Goal: Transaction & Acquisition: Subscribe to service/newsletter

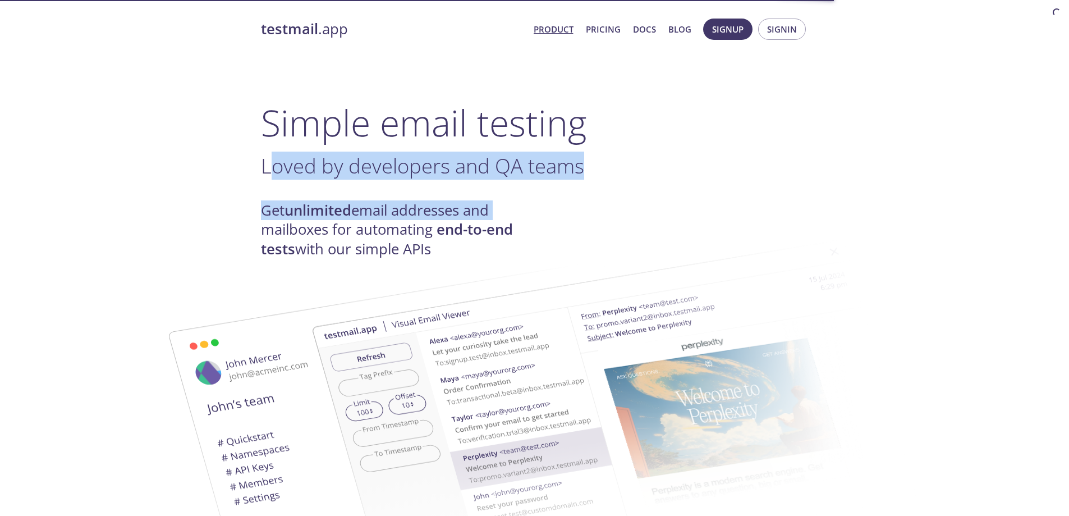
drag, startPoint x: 549, startPoint y: 171, endPoint x: 762, endPoint y: 176, distance: 213.3
click at [768, 176] on h3 "Loved by developers and QA teams ." at bounding box center [535, 165] width 548 height 25
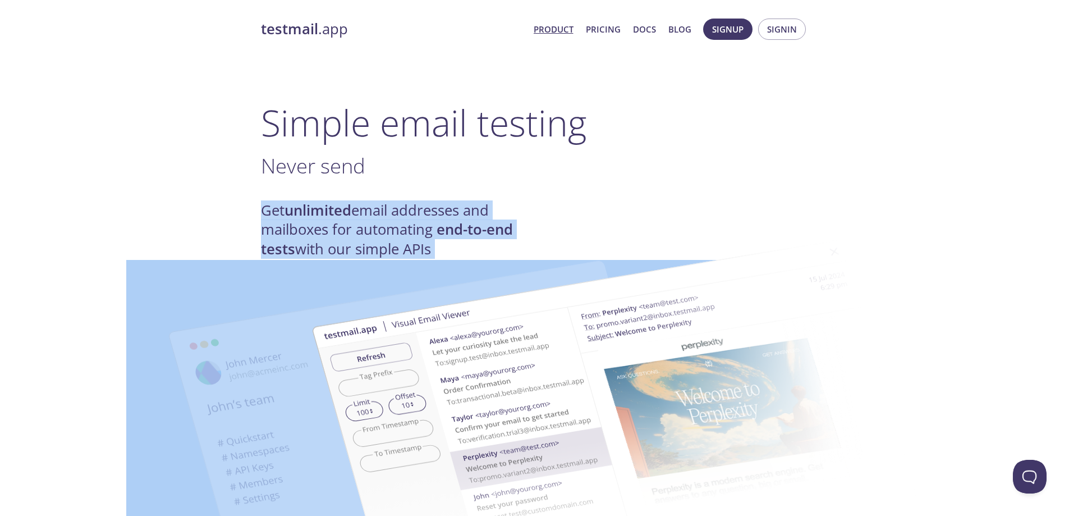
drag, startPoint x: 247, startPoint y: 200, endPoint x: 522, endPoint y: 230, distance: 277.1
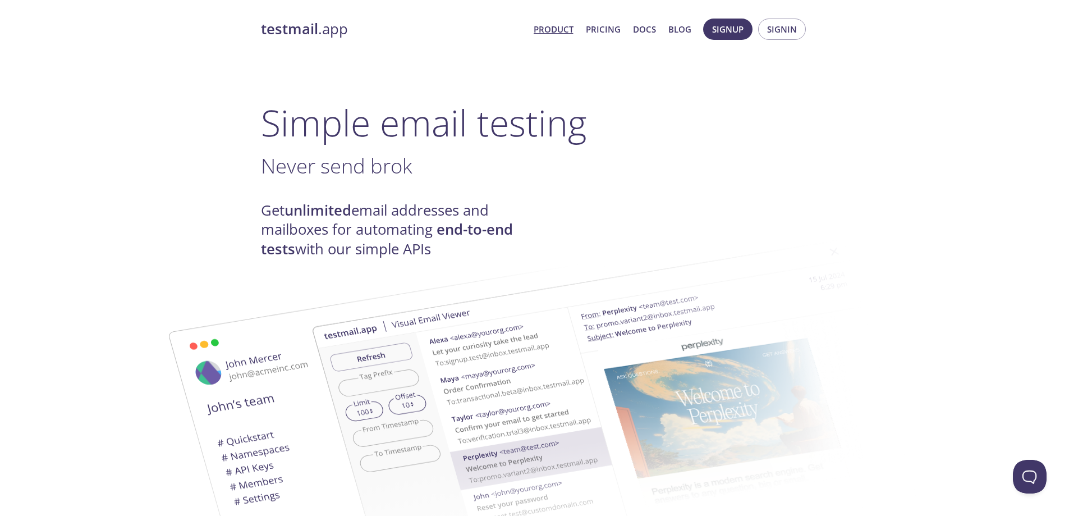
click at [607, 168] on h3 "Never send brok ." at bounding box center [535, 165] width 548 height 25
click at [546, 213] on div "Get unlimited email addresses and mailboxes for automating end-to-end tests wit…" at bounding box center [535, 230] width 548 height 58
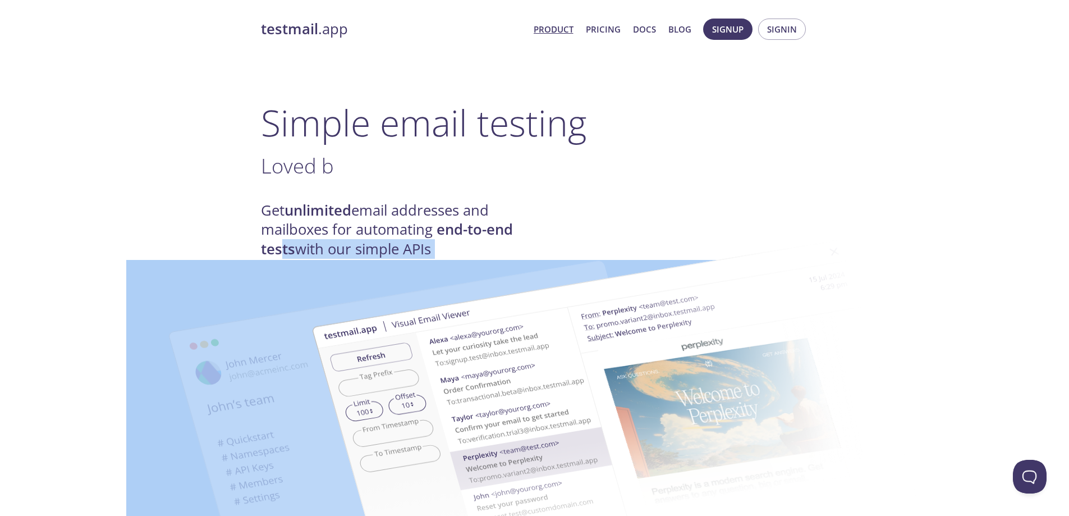
drag, startPoint x: 295, startPoint y: 246, endPoint x: 423, endPoint y: 247, distance: 127.9
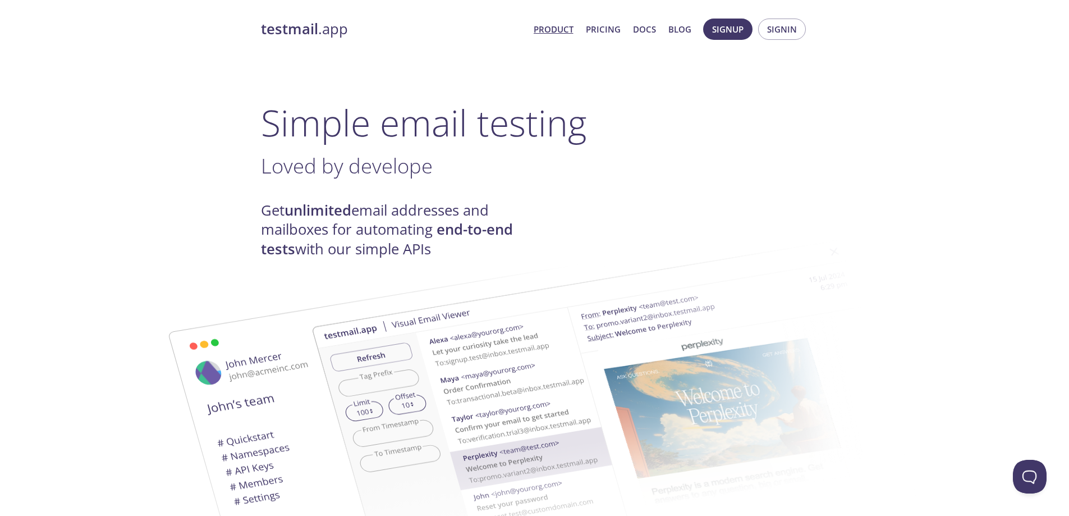
click at [682, 142] on h1 "Simple email testing" at bounding box center [535, 122] width 548 height 43
click at [592, 31] on link "Pricing" at bounding box center [603, 29] width 35 height 15
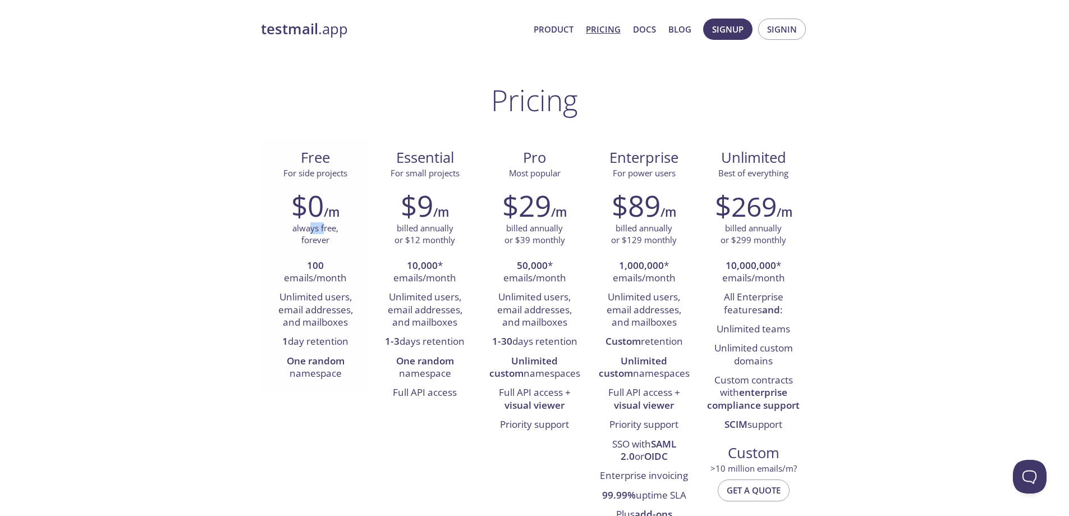
click at [323, 228] on p "always free, forever" at bounding box center [315, 234] width 46 height 24
drag, startPoint x: 287, startPoint y: 281, endPoint x: 346, endPoint y: 275, distance: 59.1
click at [346, 275] on li "100 emails/month" at bounding box center [315, 272] width 93 height 32
drag, startPoint x: 273, startPoint y: 296, endPoint x: 352, endPoint y: 298, distance: 78.6
click at [352, 298] on li "Unlimited users, email addresses, and mailboxes" at bounding box center [315, 310] width 93 height 44
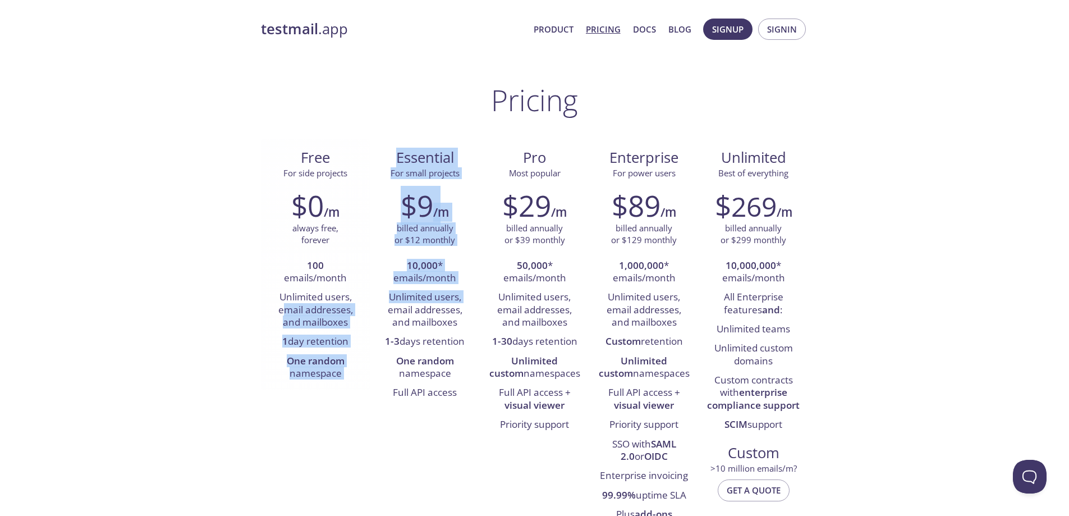
drag, startPoint x: 282, startPoint y: 309, endPoint x: 353, endPoint y: 315, distance: 71.5
click at [379, 313] on div "Free For side projects $0 /m always free, forever 100 emails/month Unlimited us…" at bounding box center [535, 335] width 548 height 392
click at [308, 318] on li "Unlimited users, email addresses, and mailboxes" at bounding box center [315, 310] width 93 height 44
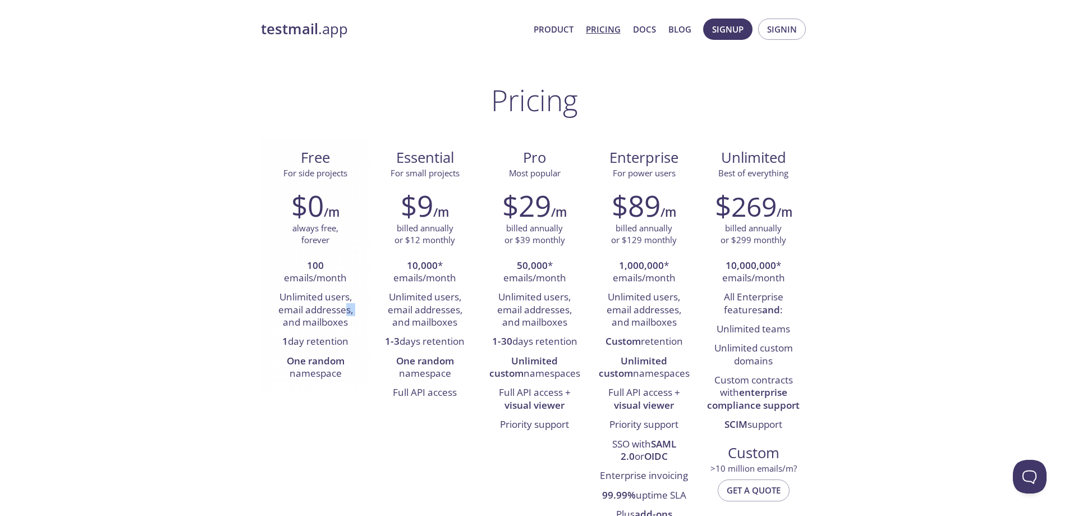
drag, startPoint x: 282, startPoint y: 319, endPoint x: 307, endPoint y: 327, distance: 27.0
click at [343, 315] on li "Unlimited users, email addresses, and mailboxes" at bounding box center [315, 310] width 93 height 44
drag, startPoint x: 324, startPoint y: 341, endPoint x: 353, endPoint y: 344, distance: 29.4
click at [353, 344] on li "1 day retention" at bounding box center [315, 341] width 93 height 19
click at [303, 369] on li "One random namespace" at bounding box center [315, 368] width 93 height 32
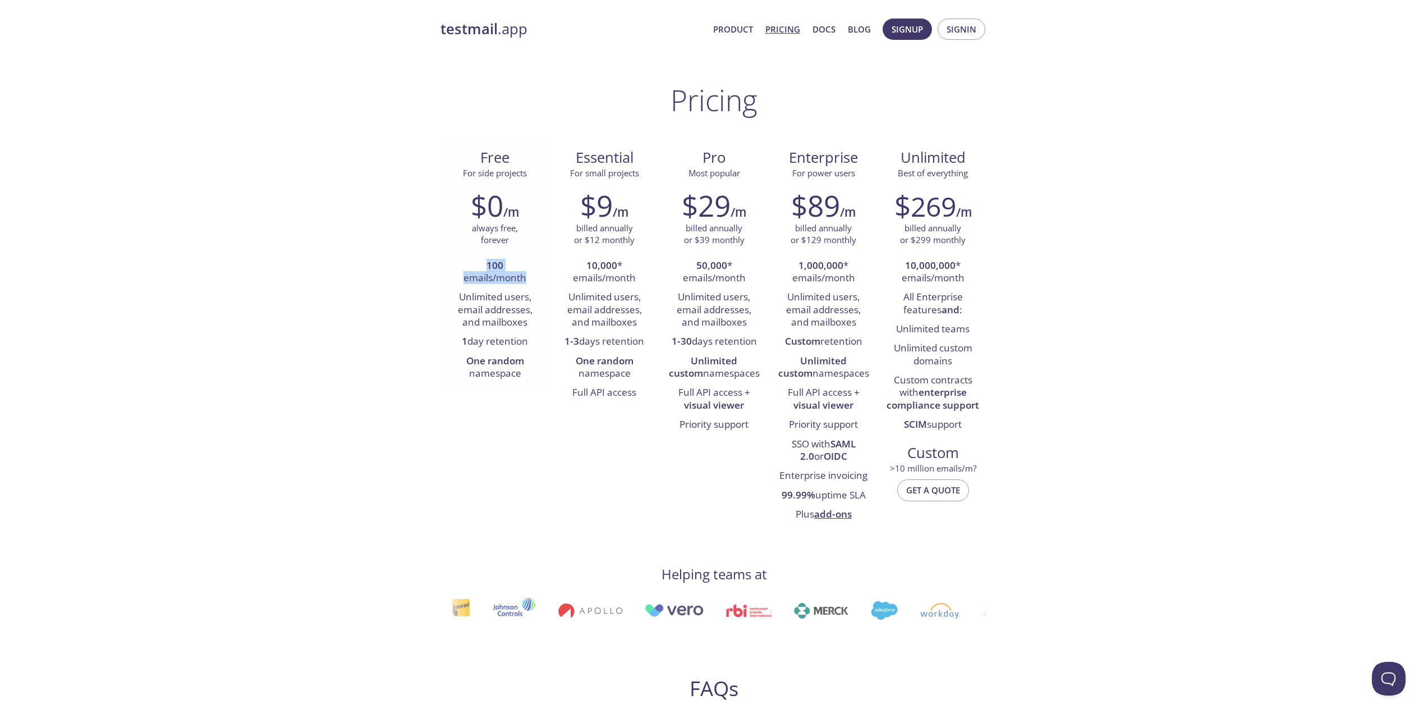
drag, startPoint x: 488, startPoint y: 267, endPoint x: 536, endPoint y: 282, distance: 50.0
click at [536, 282] on li "100 emails/month" at bounding box center [495, 272] width 93 height 32
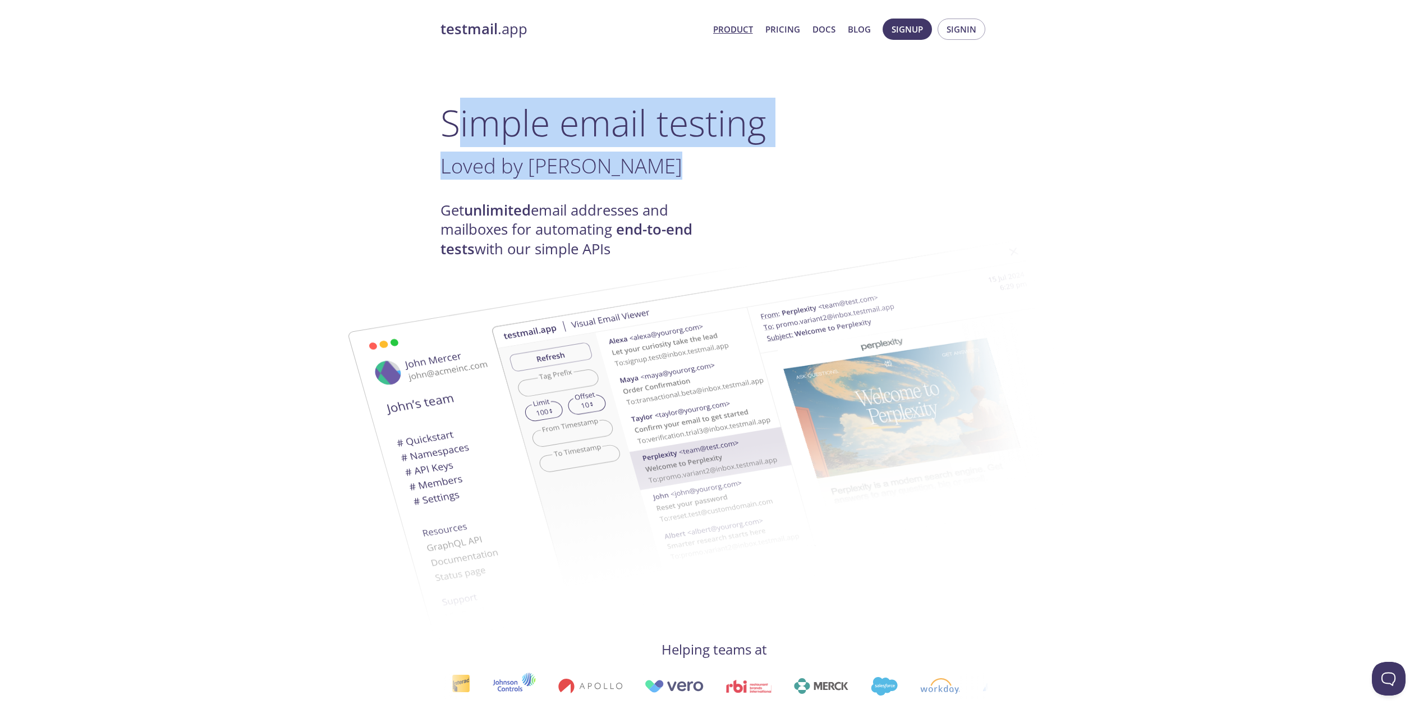
drag, startPoint x: 492, startPoint y: 122, endPoint x: 826, endPoint y: 151, distance: 335.7
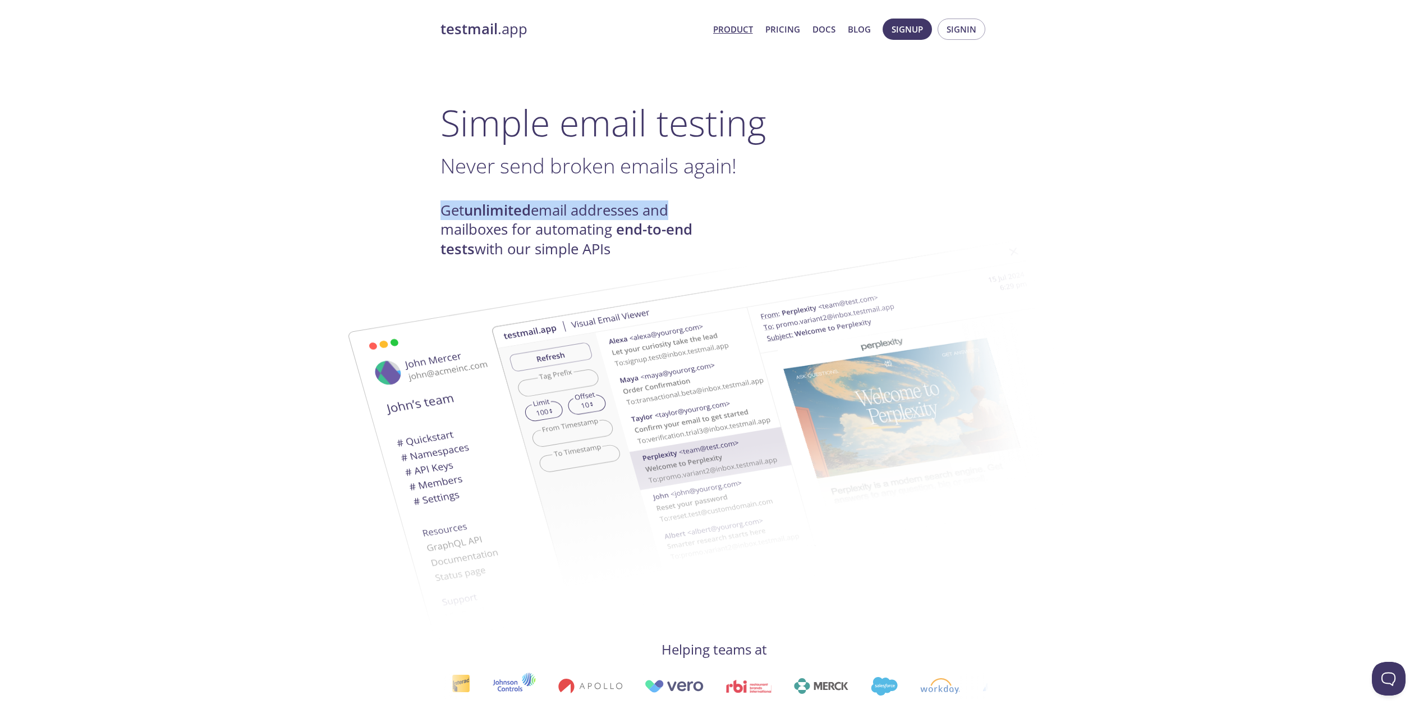
drag, startPoint x: 438, startPoint y: 200, endPoint x: 671, endPoint y: 213, distance: 233.2
click at [484, 215] on strong "unlimited" at bounding box center [497, 210] width 67 height 20
drag, startPoint x: 442, startPoint y: 208, endPoint x: 714, endPoint y: 217, distance: 272.8
click at [714, 217] on div "Get unlimited email addresses and mailboxes for automating end-to-end tests wit…" at bounding box center [714, 230] width 548 height 58
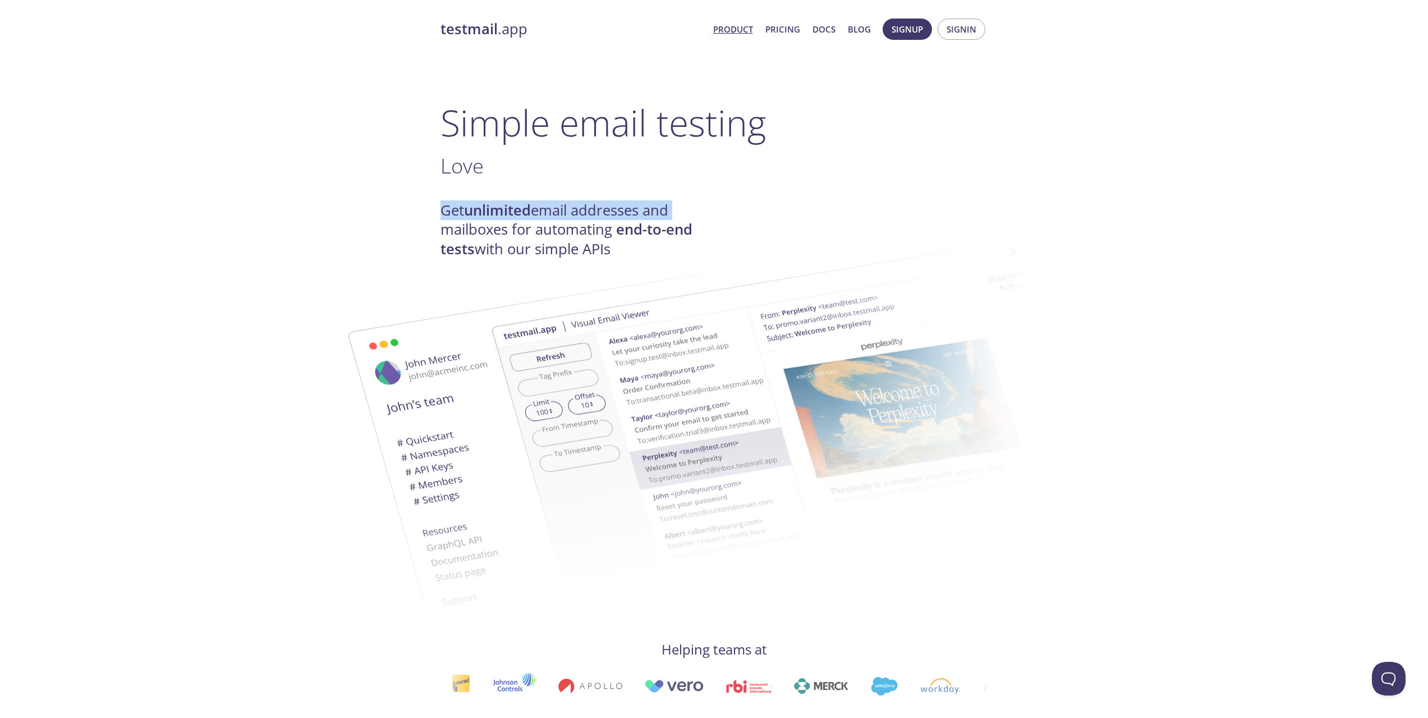
click at [559, 212] on h4 "Get unlimited email addresses and mailboxes for automating end-to-end tests wit…" at bounding box center [577, 230] width 274 height 58
click at [785, 34] on link "Pricing" at bounding box center [782, 29] width 35 height 15
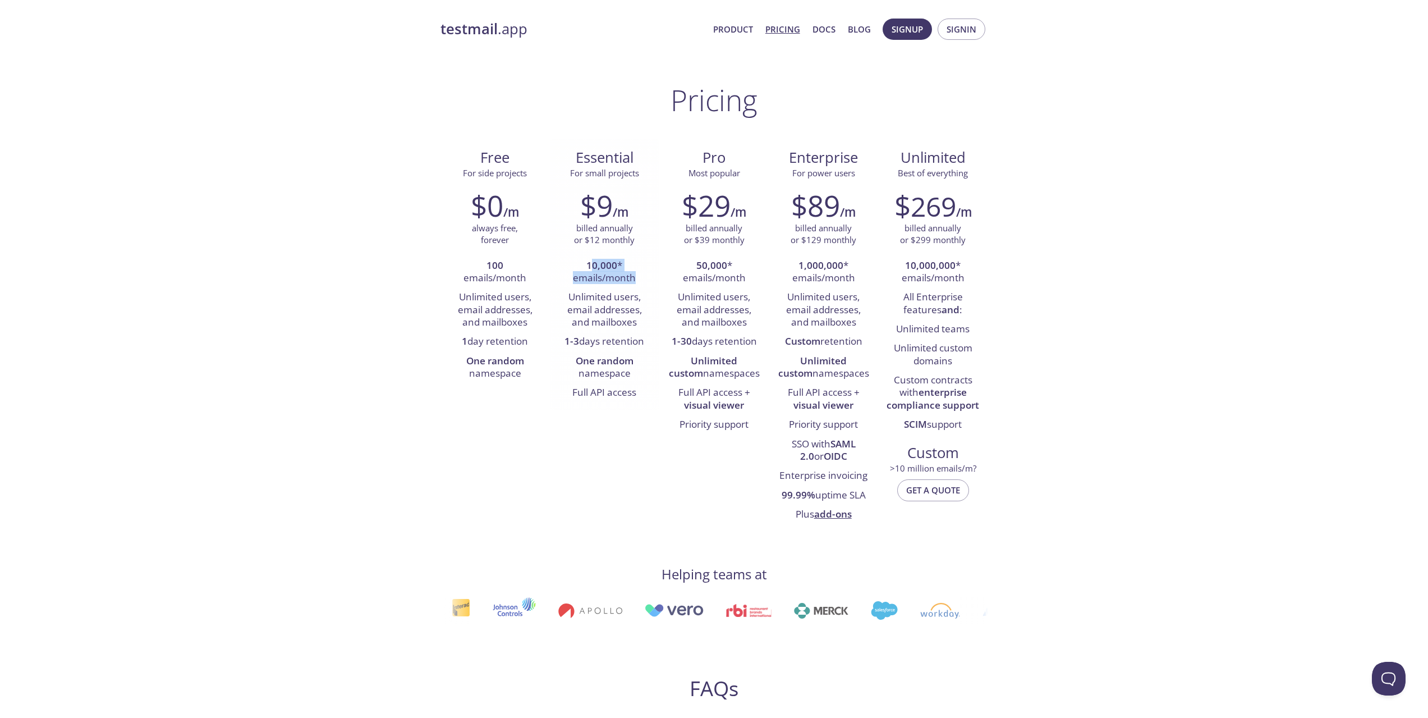
drag, startPoint x: 622, startPoint y: 269, endPoint x: 633, endPoint y: 282, distance: 17.5
click at [633, 282] on li "10,000 * emails/month" at bounding box center [604, 272] width 93 height 32
drag, startPoint x: 709, startPoint y: 274, endPoint x: 745, endPoint y: 284, distance: 36.6
click at [745, 284] on li "50,000 * emails/month" at bounding box center [714, 272] width 93 height 32
drag, startPoint x: 945, startPoint y: 271, endPoint x: 1033, endPoint y: 274, distance: 87.6
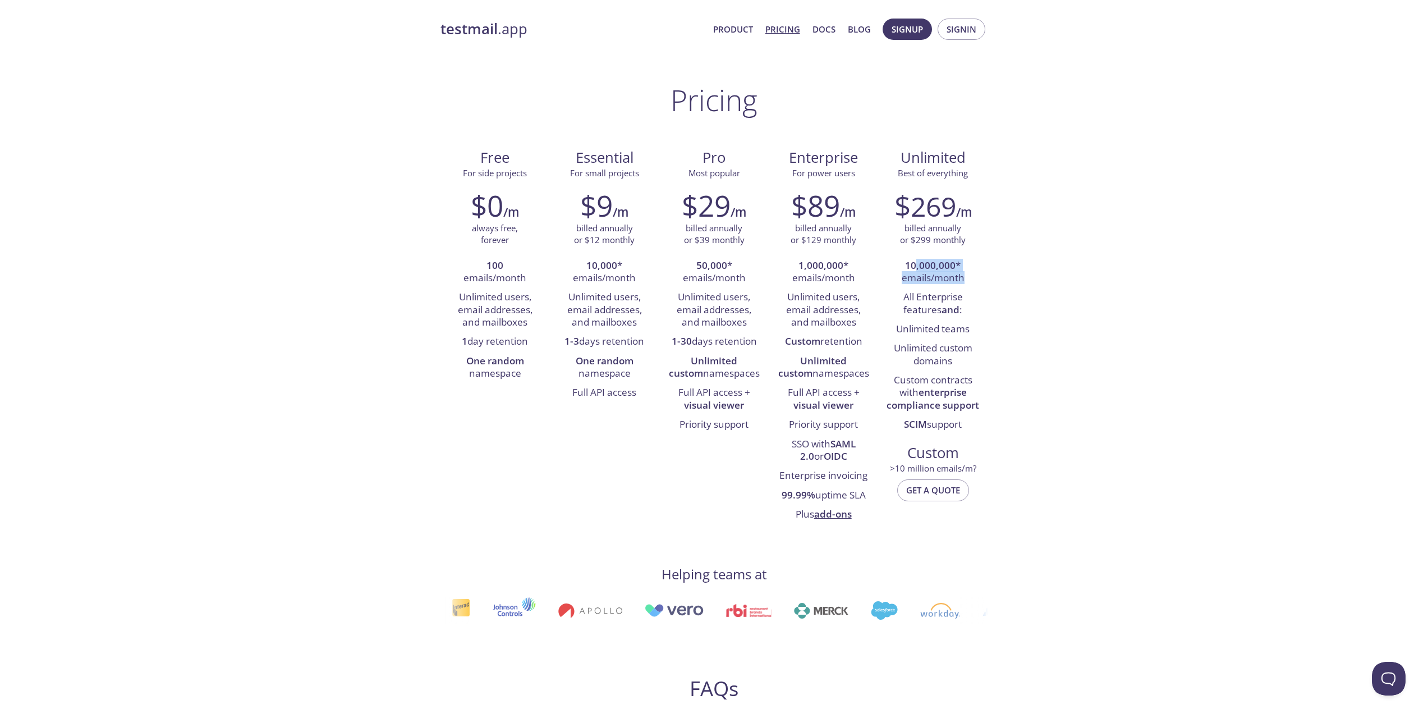
drag, startPoint x: 900, startPoint y: 328, endPoint x: 977, endPoint y: 332, distance: 77.0
click at [977, 332] on li "Unlimited teams" at bounding box center [932, 329] width 93 height 19
drag, startPoint x: 487, startPoint y: 268, endPoint x: 531, endPoint y: 280, distance: 45.5
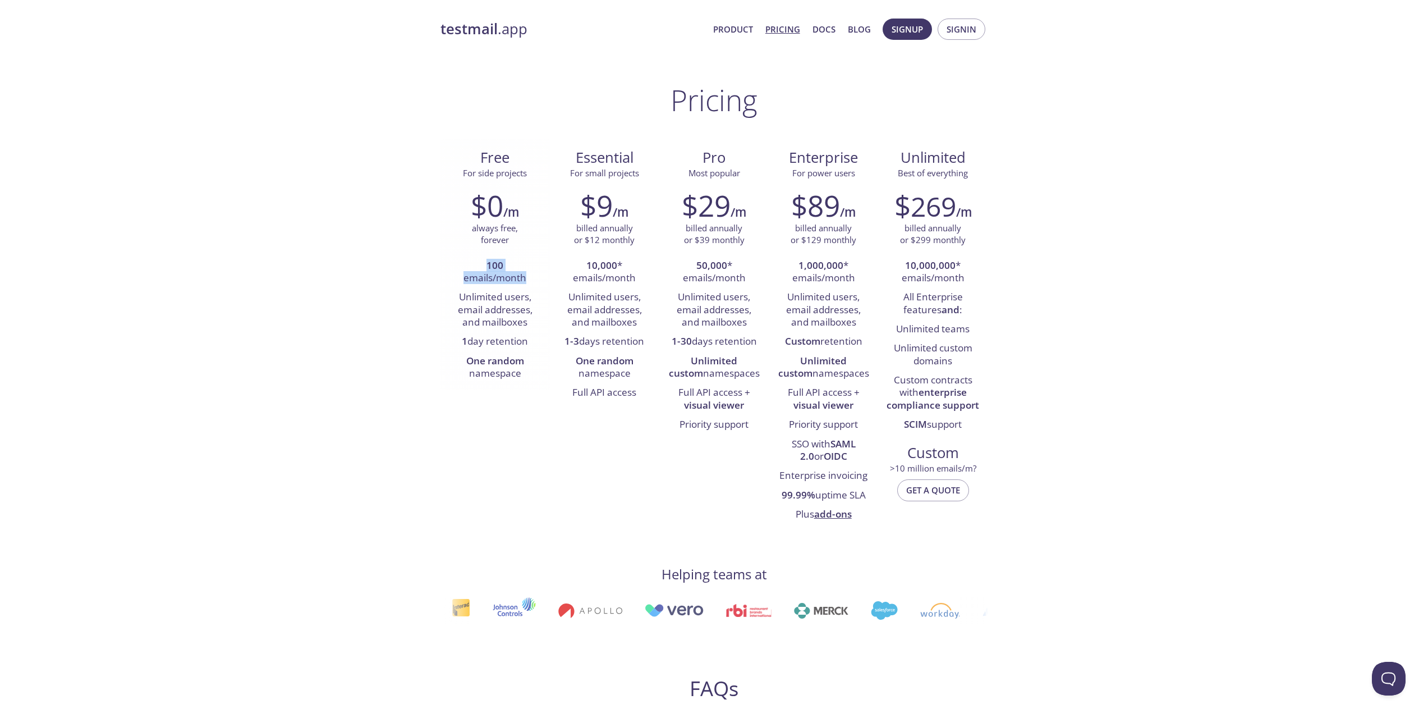
click at [531, 280] on li "100 emails/month" at bounding box center [495, 272] width 93 height 32
click at [507, 288] on li "Unlimited users, email addresses, and mailboxes" at bounding box center [495, 310] width 93 height 44
drag, startPoint x: 468, startPoint y: 302, endPoint x: 546, endPoint y: 297, distance: 77.6
click at [546, 297] on div "$0 /m always free, forever 100 emails/month Unlimited users, email addresses, a…" at bounding box center [494, 285] width 109 height 209
drag, startPoint x: 463, startPoint y: 311, endPoint x: 546, endPoint y: 313, distance: 83.6
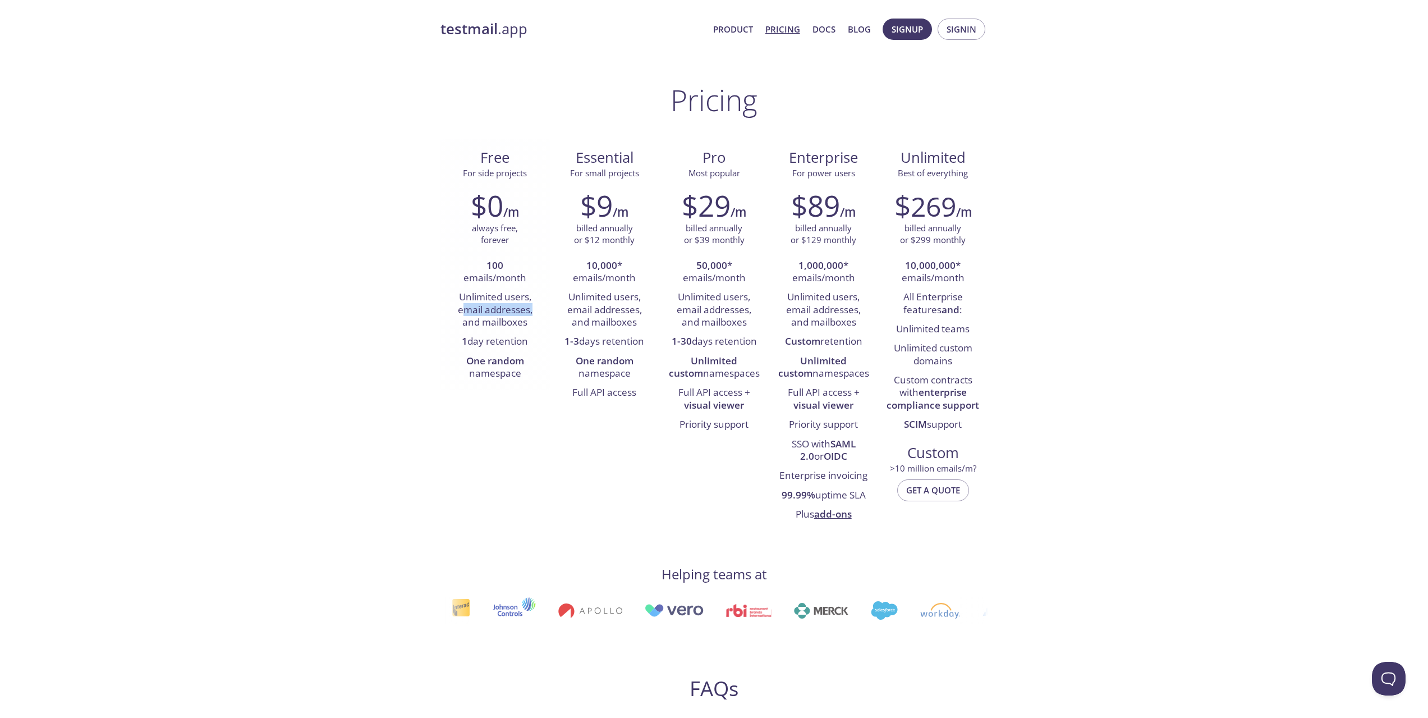
click at [546, 313] on div "$0 /m always free, forever 100 emails/month Unlimited users, email addresses, a…" at bounding box center [494, 285] width 109 height 209
drag, startPoint x: 466, startPoint y: 323, endPoint x: 539, endPoint y: 327, distance: 73.0
click at [539, 327] on li "Unlimited users, email addresses, and mailboxes" at bounding box center [495, 310] width 93 height 44
drag, startPoint x: 483, startPoint y: 360, endPoint x: 528, endPoint y: 378, distance: 48.9
click at [528, 378] on li "One random namespace" at bounding box center [495, 368] width 93 height 32
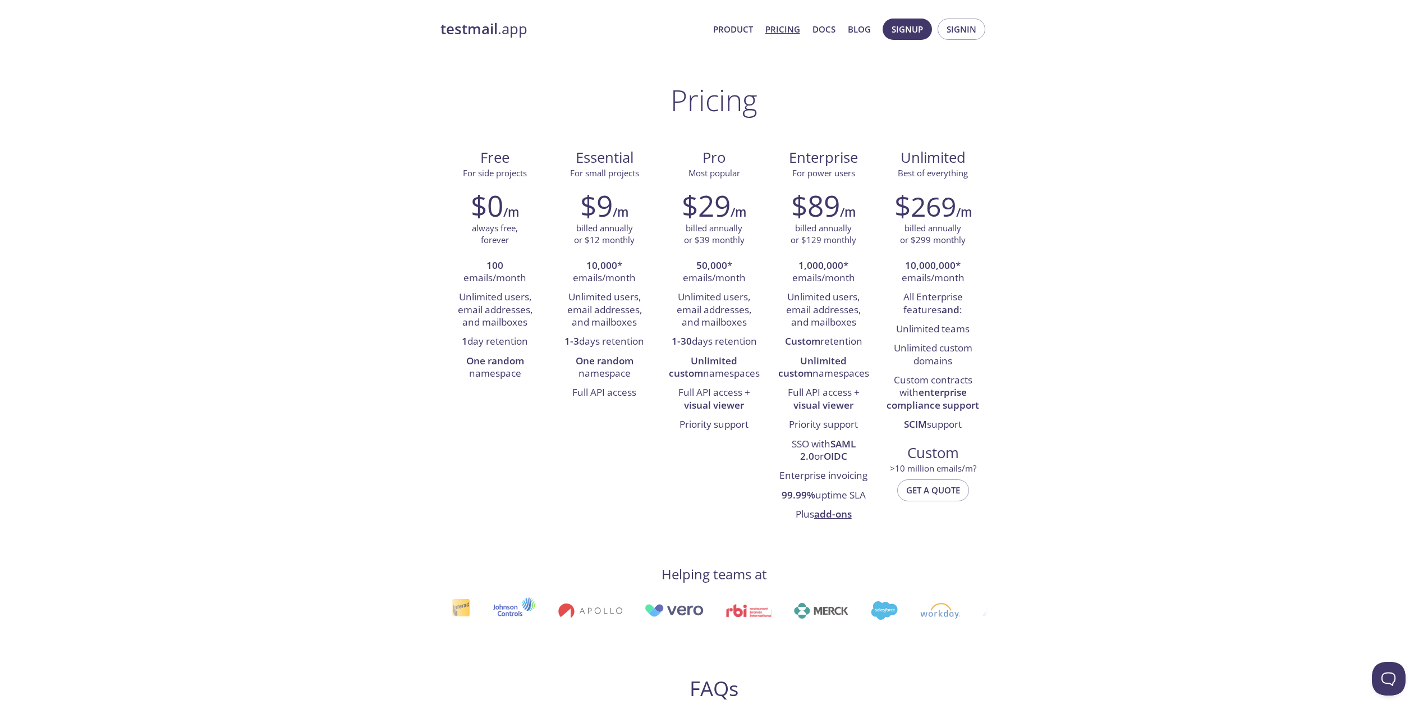
drag, startPoint x: 465, startPoint y: 361, endPoint x: 541, endPoint y: 390, distance: 81.2
click at [541, 390] on div "Free For side projects $0 /m always free, forever 100 emails/month Unlimited us…" at bounding box center [714, 335] width 548 height 392
click at [517, 350] on li "1 day retention" at bounding box center [495, 341] width 93 height 19
drag, startPoint x: 470, startPoint y: 224, endPoint x: 525, endPoint y: 265, distance: 68.6
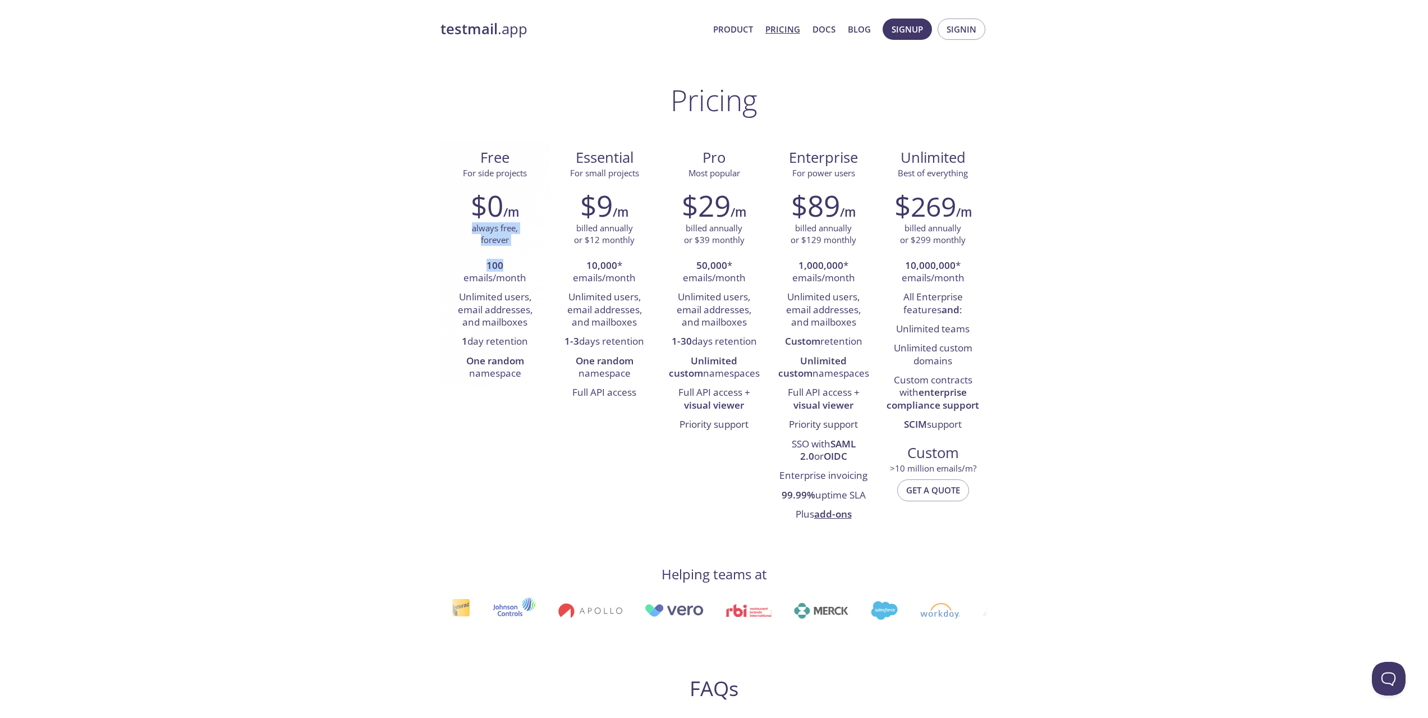
click at [525, 265] on div "$0 /m always free, forever 100 emails/month Unlimited users, email addresses, a…" at bounding box center [494, 285] width 109 height 209
click at [516, 276] on li "100 emails/month" at bounding box center [495, 272] width 93 height 32
click at [904, 30] on span "Signup" at bounding box center [907, 29] width 31 height 15
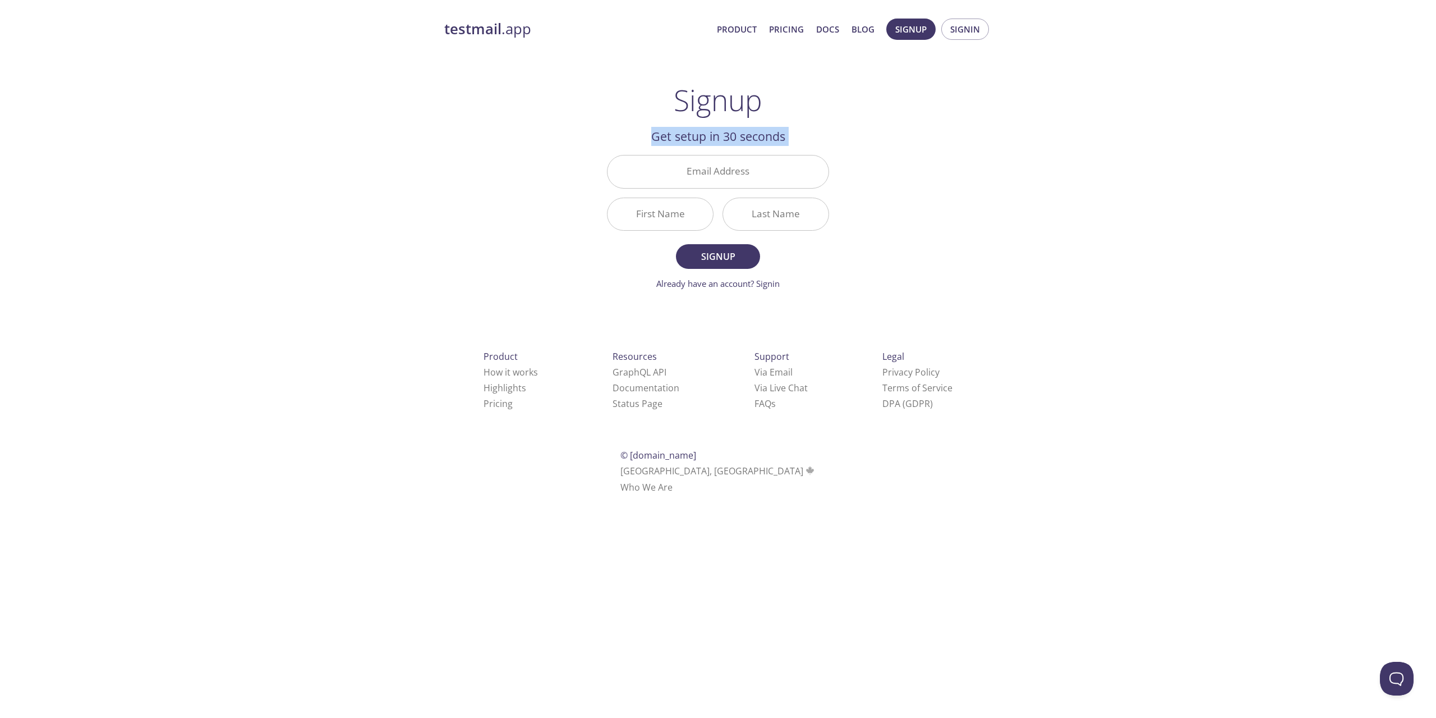
drag, startPoint x: 655, startPoint y: 136, endPoint x: 838, endPoint y: 150, distance: 183.4
click at [829, 150] on div "Get setup in 30 seconds Email Address First Name Last Name Signup Already have …" at bounding box center [718, 208] width 222 height 163
click at [1049, 198] on div "testmail .app Product Pricing Docs Blog Signup Signin Signup Get setup in 30 se…" at bounding box center [718, 268] width 1436 height 515
click at [735, 166] on input "Email Address" at bounding box center [718, 171] width 221 height 32
type input "[EMAIL_ADDRESS][DOMAIN_NAME]"
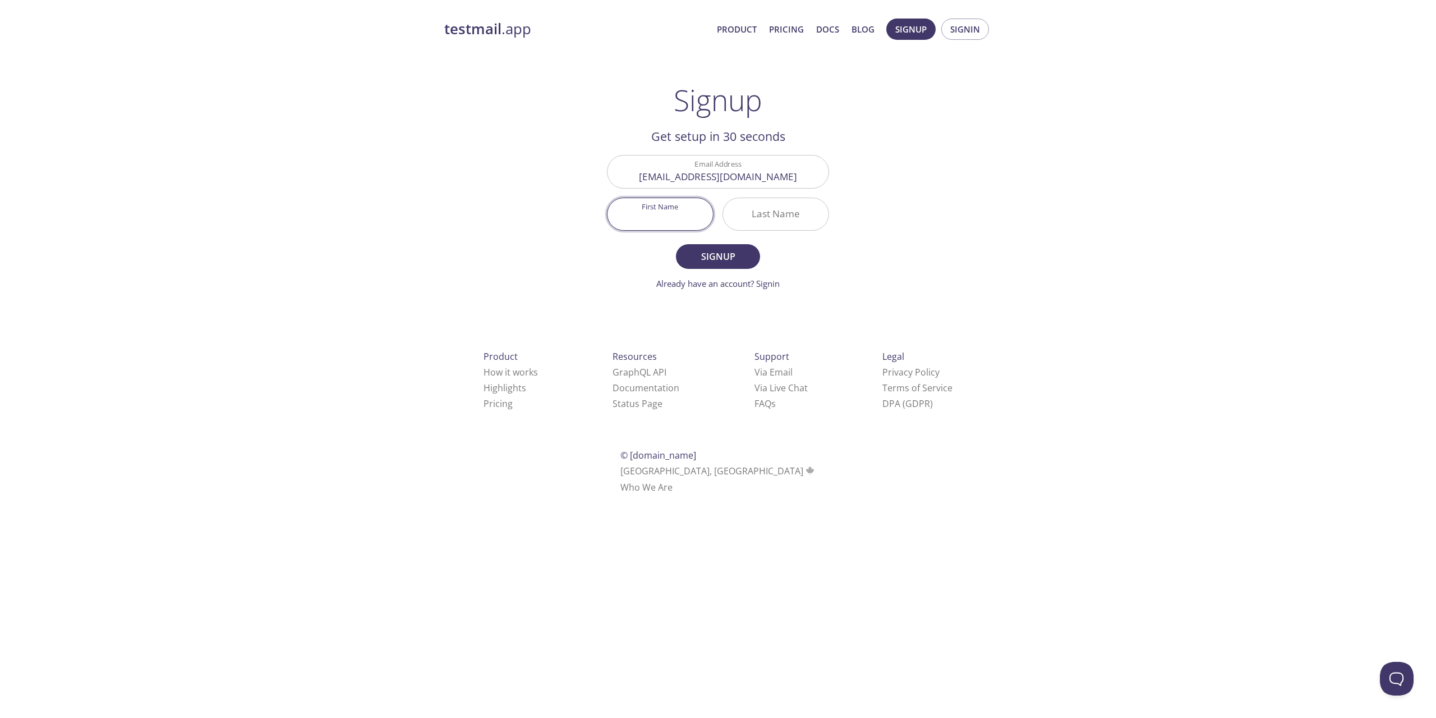
click at [659, 215] on input "First Name" at bounding box center [660, 214] width 105 height 32
type input "Pedja"
click at [787, 199] on input "Last Name" at bounding box center [775, 214] width 105 height 32
type input "Seiza"
click at [721, 255] on span "Signup" at bounding box center [717, 257] width 59 height 16
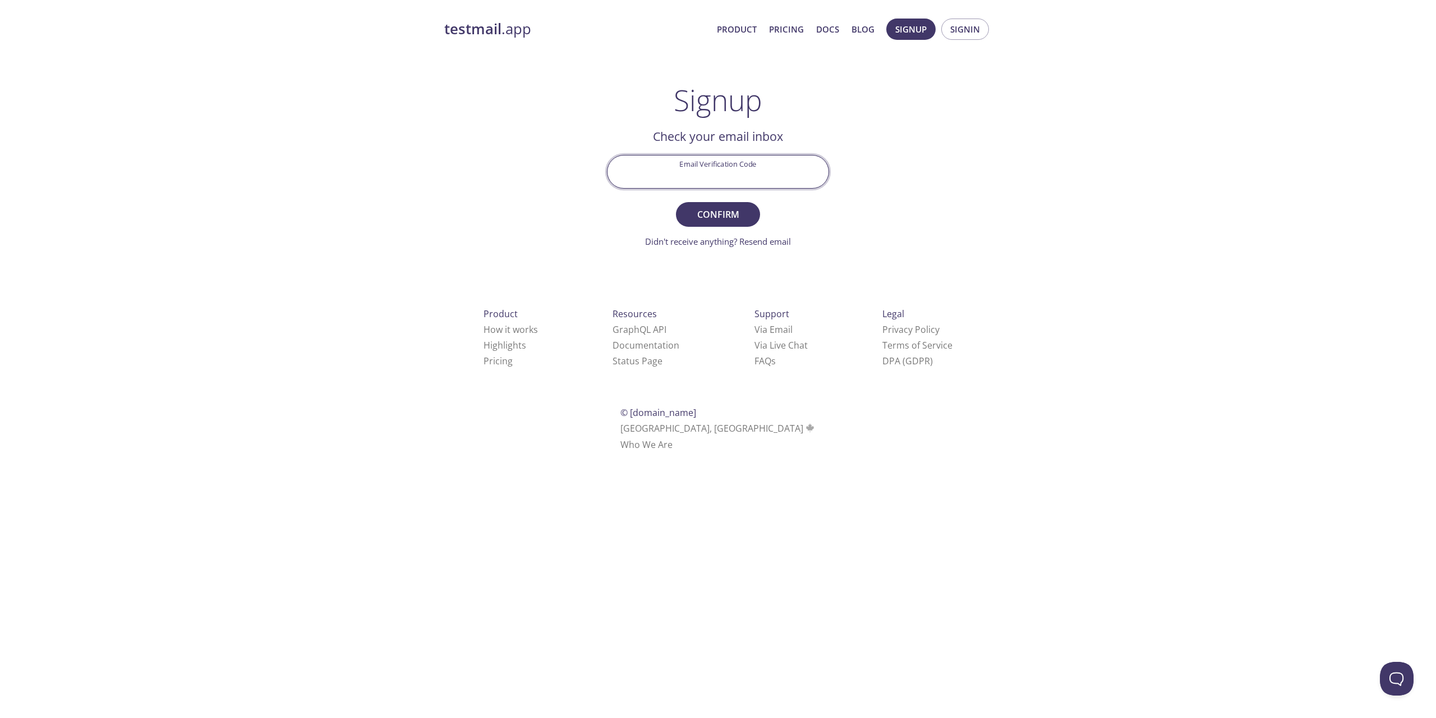
click at [709, 166] on input "Email Verification Code" at bounding box center [718, 171] width 221 height 32
paste input "JHZ7ZEA"
type input "JHZ7ZEA"
click at [723, 215] on span "Confirm" at bounding box center [717, 214] width 59 height 16
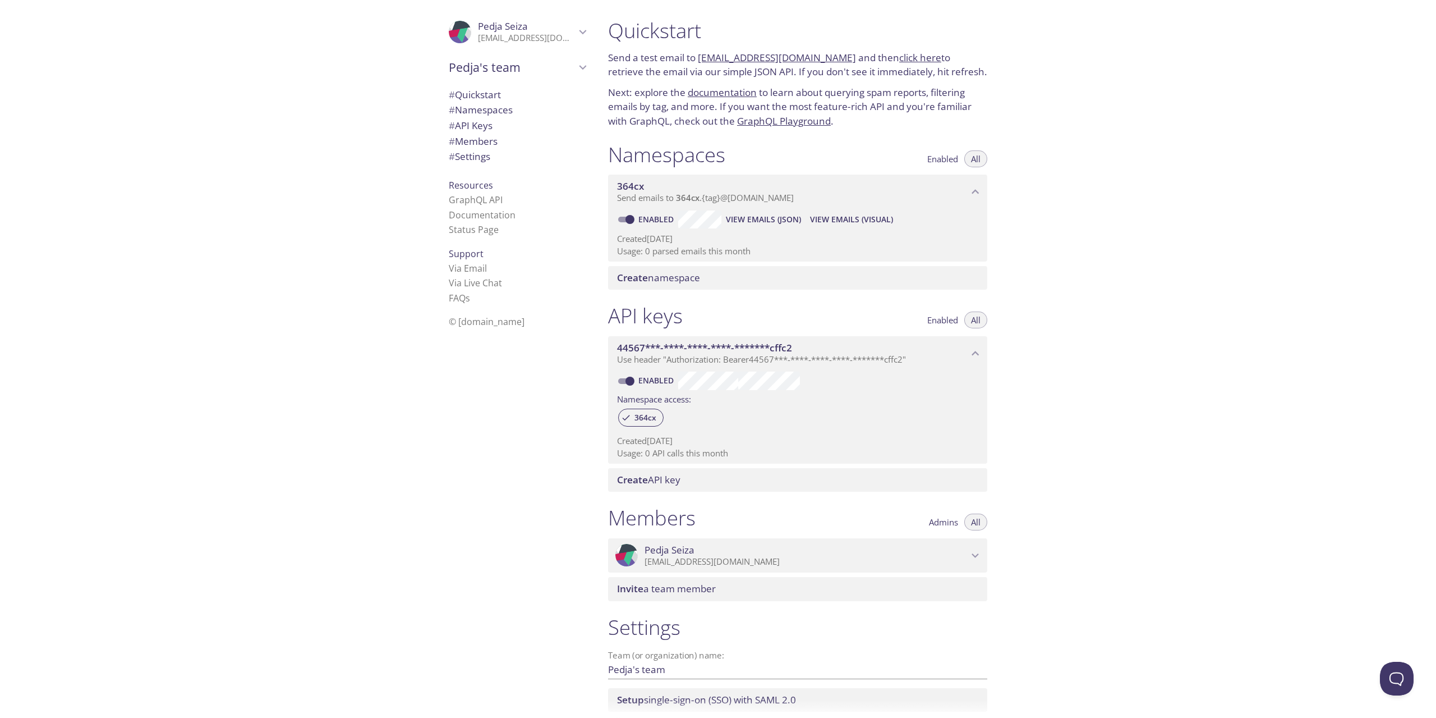
click at [1068, 145] on div "Quickstart Send a test email to [EMAIL_ADDRESS][DOMAIN_NAME] and then click her…" at bounding box center [1017, 359] width 837 height 718
drag, startPoint x: 622, startPoint y: 56, endPoint x: 651, endPoint y: 58, distance: 28.7
click at [651, 58] on p "Send a test email to [EMAIL_ADDRESS][DOMAIN_NAME] and then click here to retrie…" at bounding box center [797, 64] width 379 height 29
click at [676, 59] on p "Send a test email to [EMAIL_ADDRESS][DOMAIN_NAME] and then click here to retrie…" at bounding box center [797, 64] width 379 height 29
drag, startPoint x: 639, startPoint y: 69, endPoint x: 757, endPoint y: 72, distance: 118.4
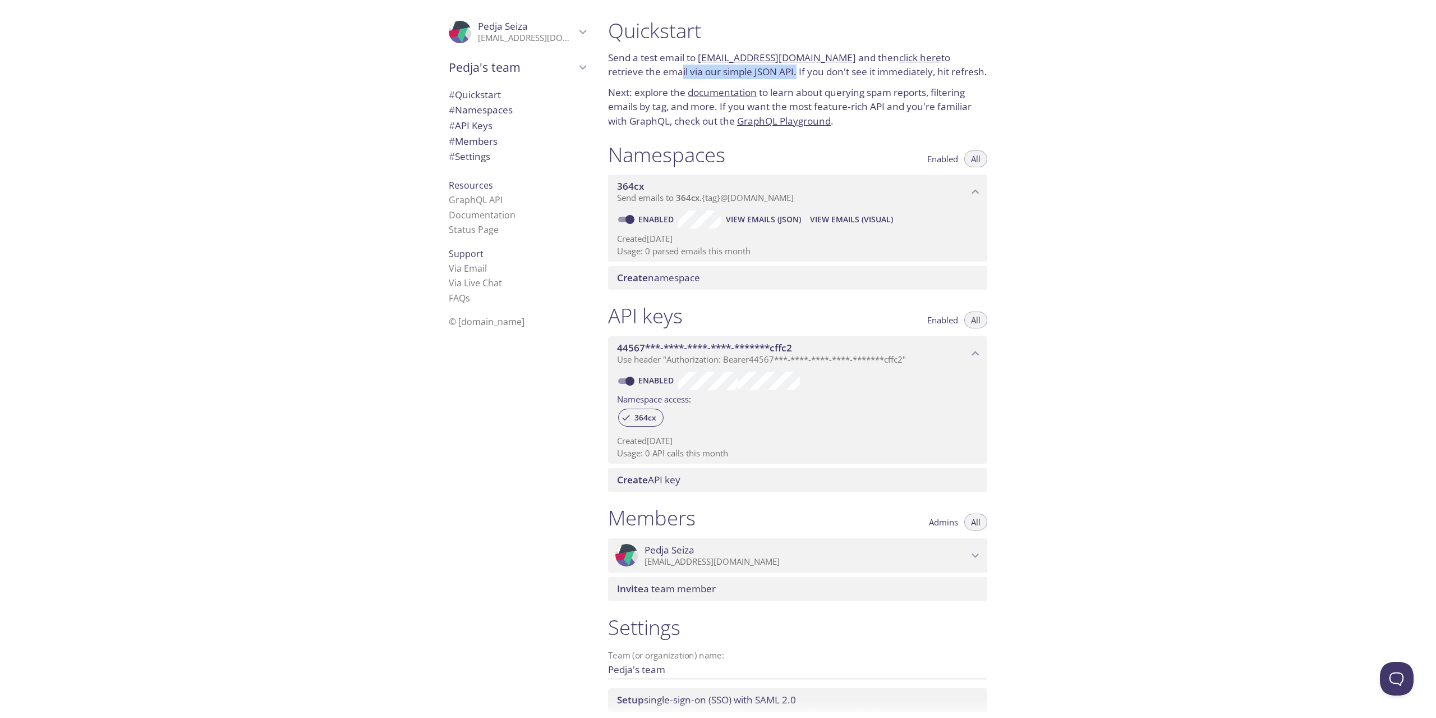
click at [757, 72] on p "Send a test email to [EMAIL_ADDRESS][DOMAIN_NAME] and then click here to retrie…" at bounding box center [797, 64] width 379 height 29
drag, startPoint x: 774, startPoint y: 72, endPoint x: 897, endPoint y: 66, distance: 123.6
click at [897, 66] on p "Send a test email to [EMAIL_ADDRESS][DOMAIN_NAME] and then click here to retrie…" at bounding box center [797, 64] width 379 height 29
click at [1048, 80] on div "Quickstart Send a test email to [EMAIL_ADDRESS][DOMAIN_NAME] and then click her…" at bounding box center [1017, 359] width 837 height 718
drag, startPoint x: 607, startPoint y: 56, endPoint x: 632, endPoint y: 57, distance: 25.3
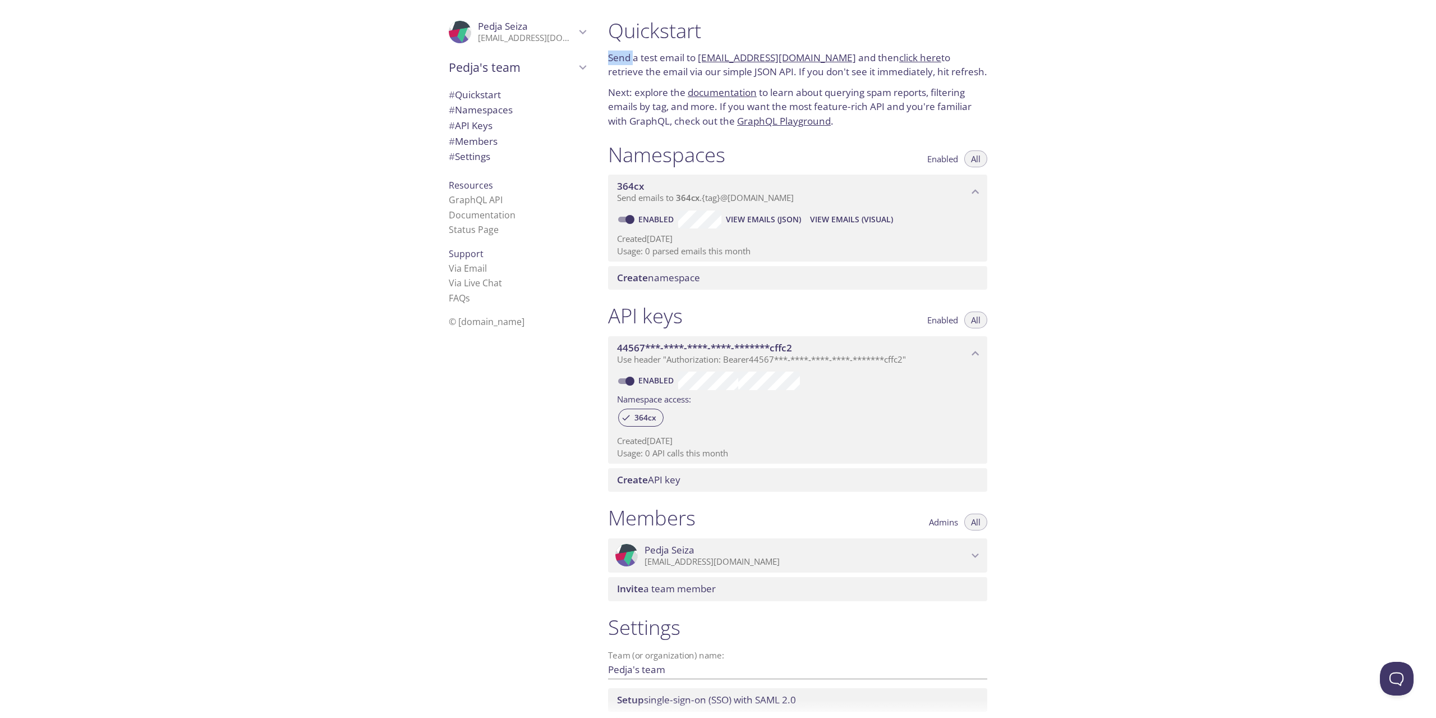
click at [632, 57] on div "Quickstart Send a test email to [EMAIL_ADDRESS][DOMAIN_NAME] and then click her…" at bounding box center [797, 73] width 397 height 124
click at [670, 55] on p "Send a test email to [EMAIL_ADDRESS][DOMAIN_NAME] and then click here to retrie…" at bounding box center [797, 64] width 379 height 29
drag, startPoint x: 612, startPoint y: 56, endPoint x: 681, endPoint y: 56, distance: 69.0
click at [681, 56] on p "Send a test email to [EMAIL_ADDRESS][DOMAIN_NAME] and then click here to retrie…" at bounding box center [797, 64] width 379 height 29
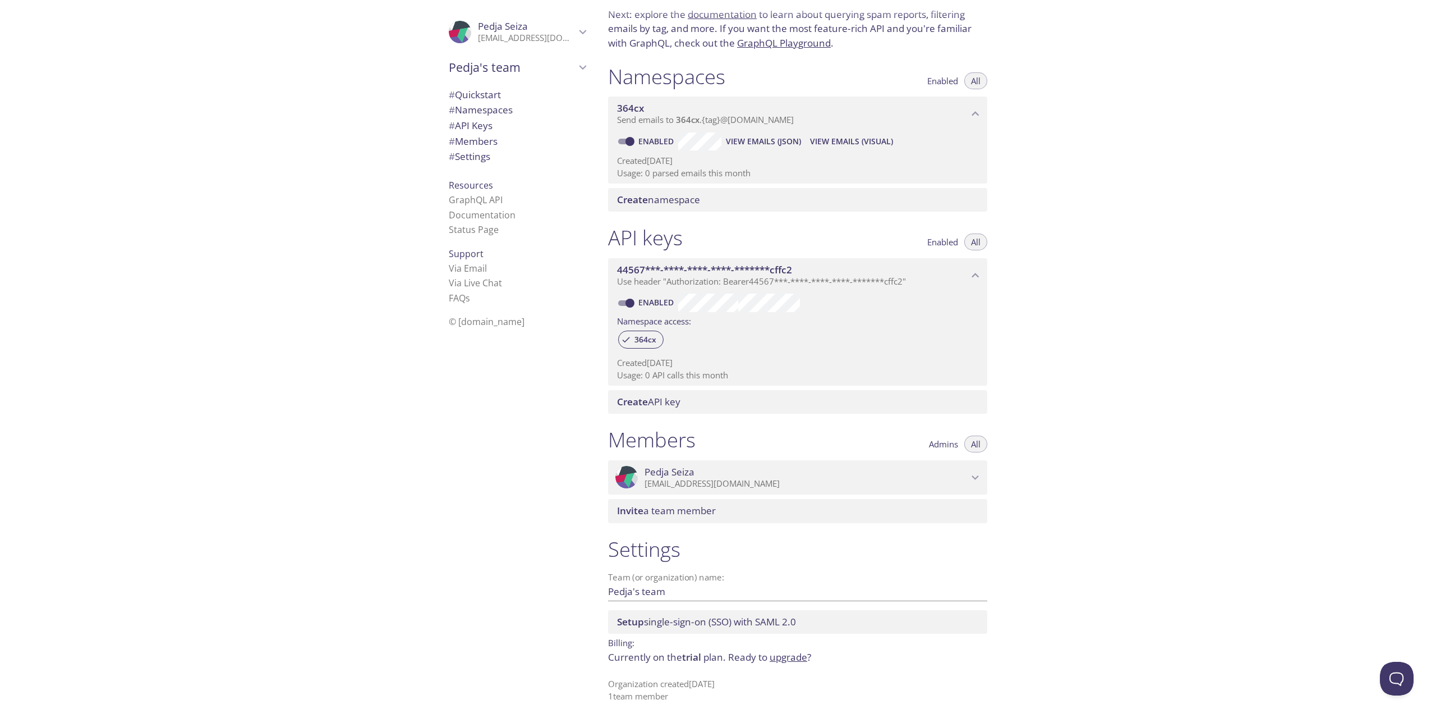
scroll to position [80, 0]
drag, startPoint x: 658, startPoint y: 656, endPoint x: 755, endPoint y: 646, distance: 98.2
click at [755, 515] on div "Billing: Currently on the trial plan. Ready to upgrade ?" at bounding box center [797, 646] width 379 height 31
click at [1068, 475] on div "Quickstart Send a test email to [EMAIL_ADDRESS][DOMAIN_NAME] and then click her…" at bounding box center [1017, 359] width 837 height 718
click at [473, 96] on span "# Quickstart" at bounding box center [475, 94] width 52 height 13
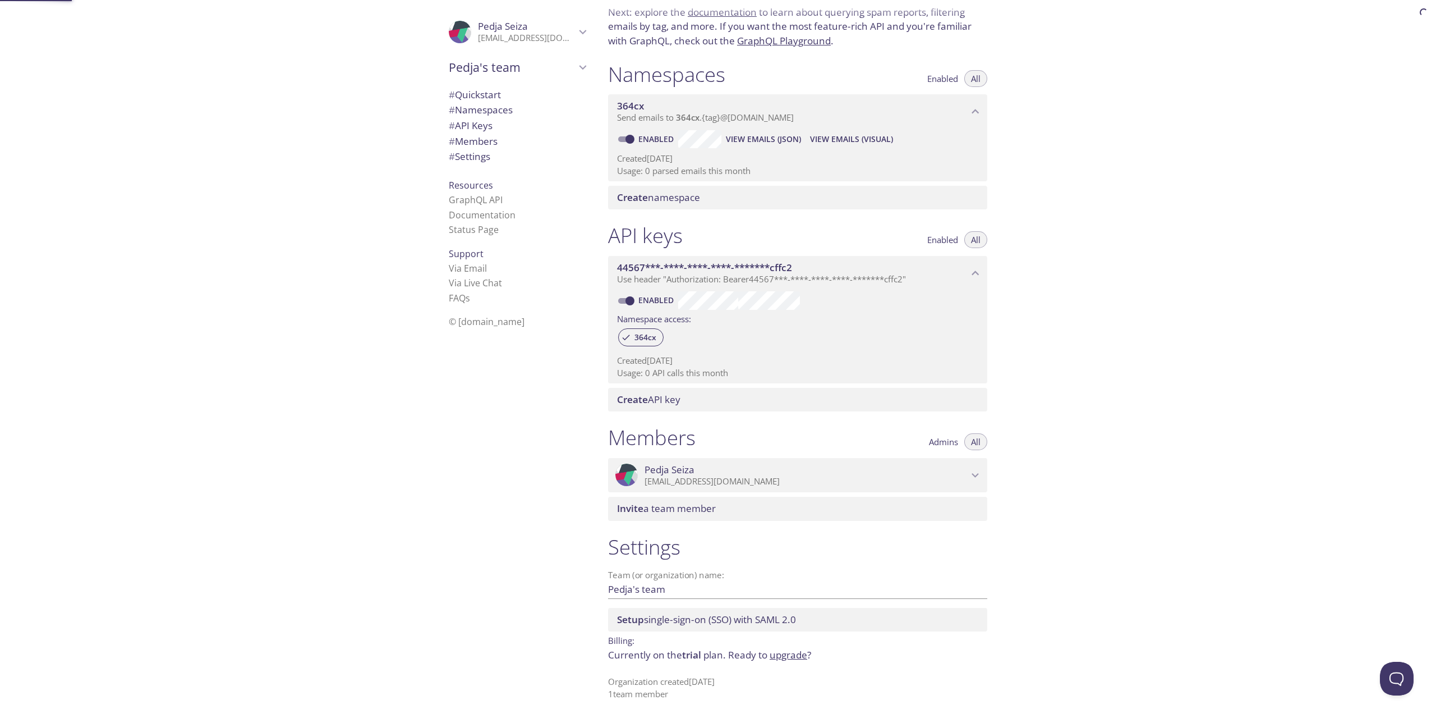
scroll to position [18, 0]
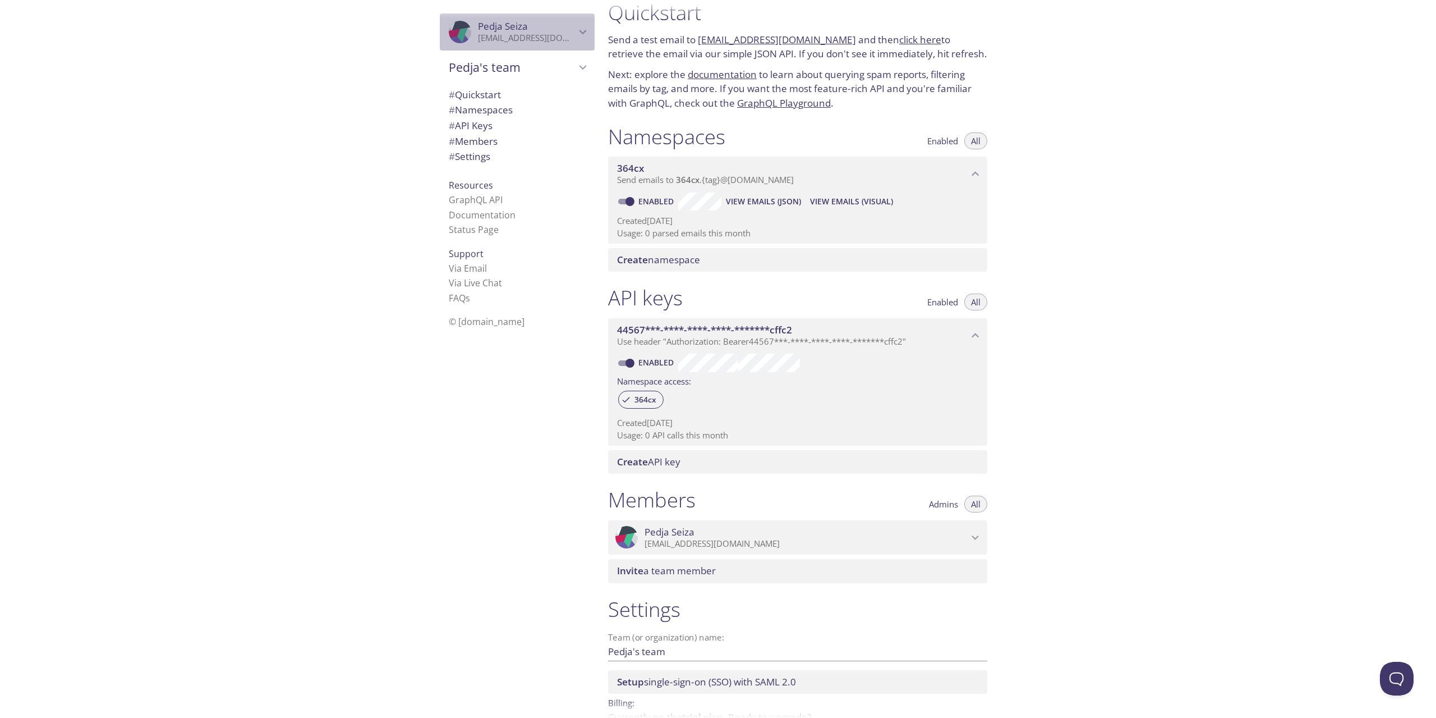
click at [576, 29] on icon "Pedja Seiza" at bounding box center [583, 32] width 15 height 15
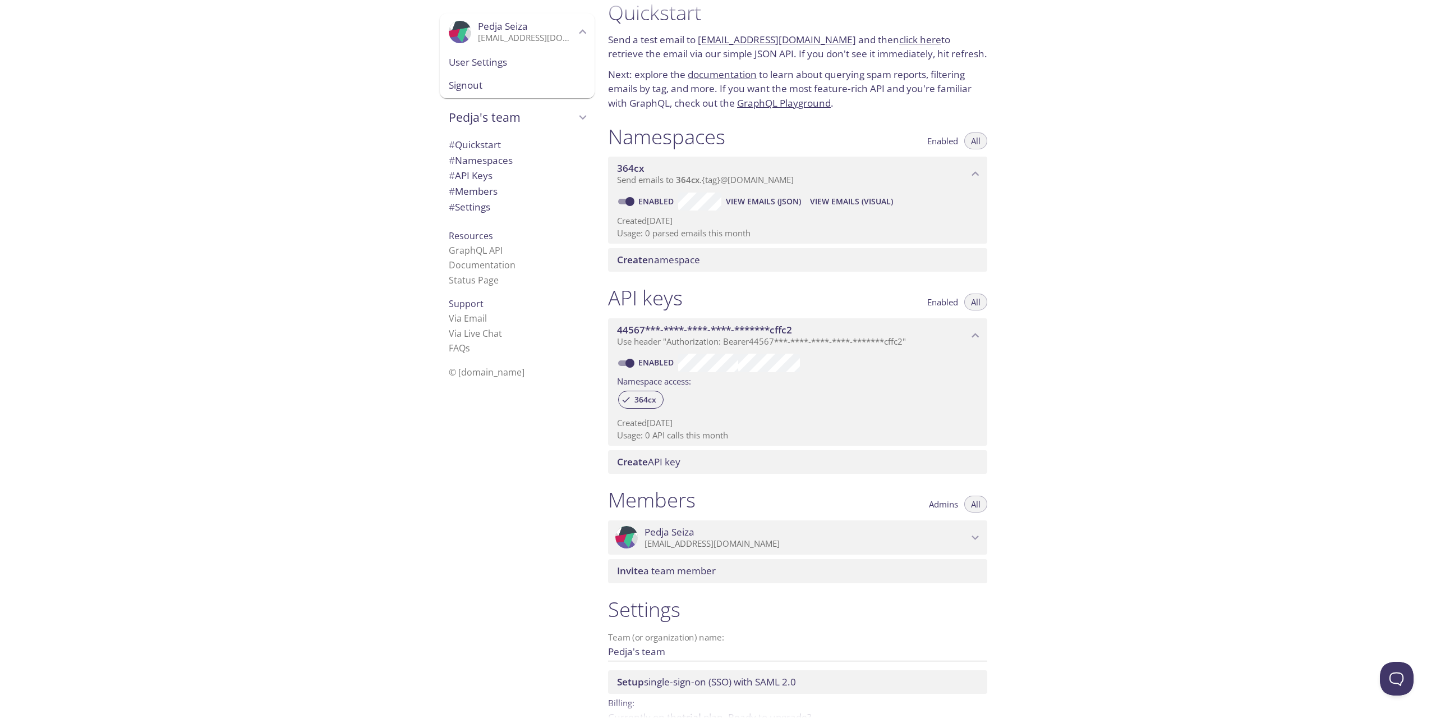
click at [477, 63] on span "User Settings" at bounding box center [517, 62] width 137 height 15
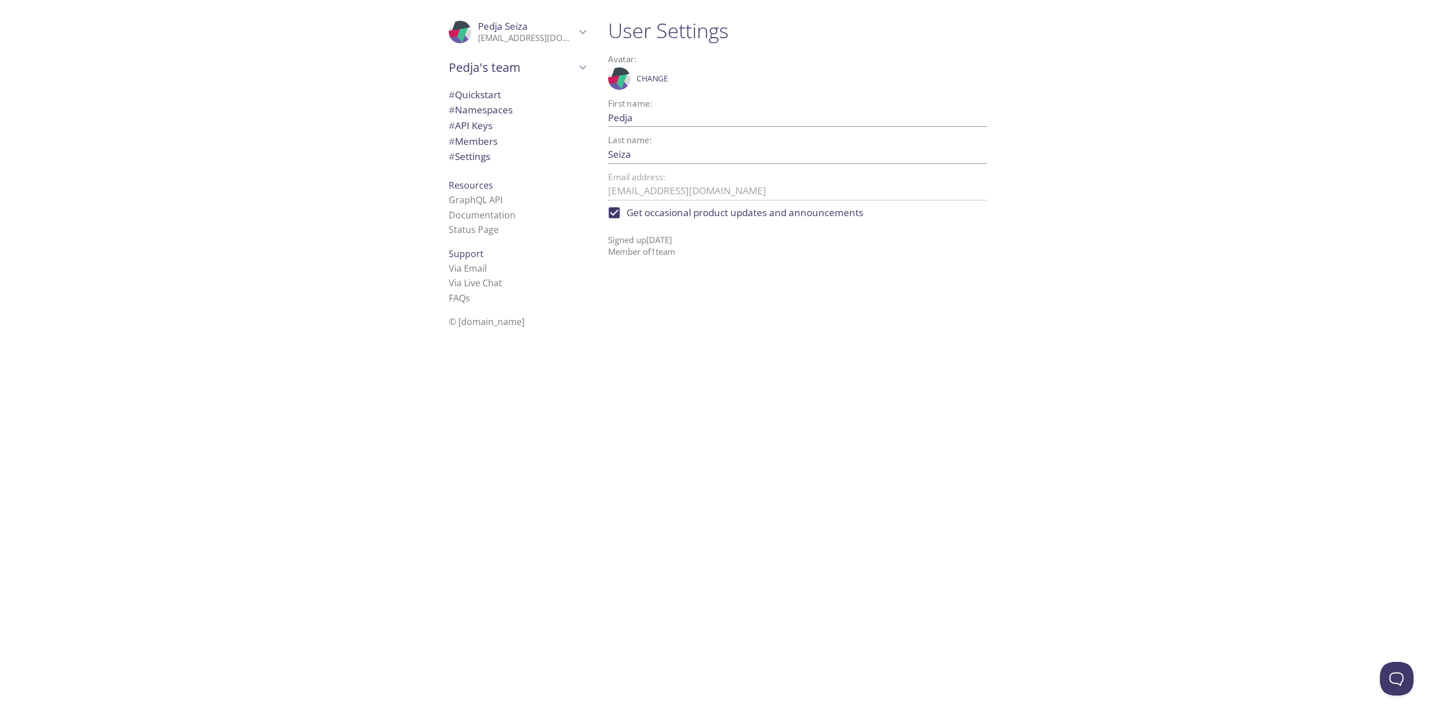
click at [480, 112] on span "# Namespaces" at bounding box center [481, 109] width 64 height 13
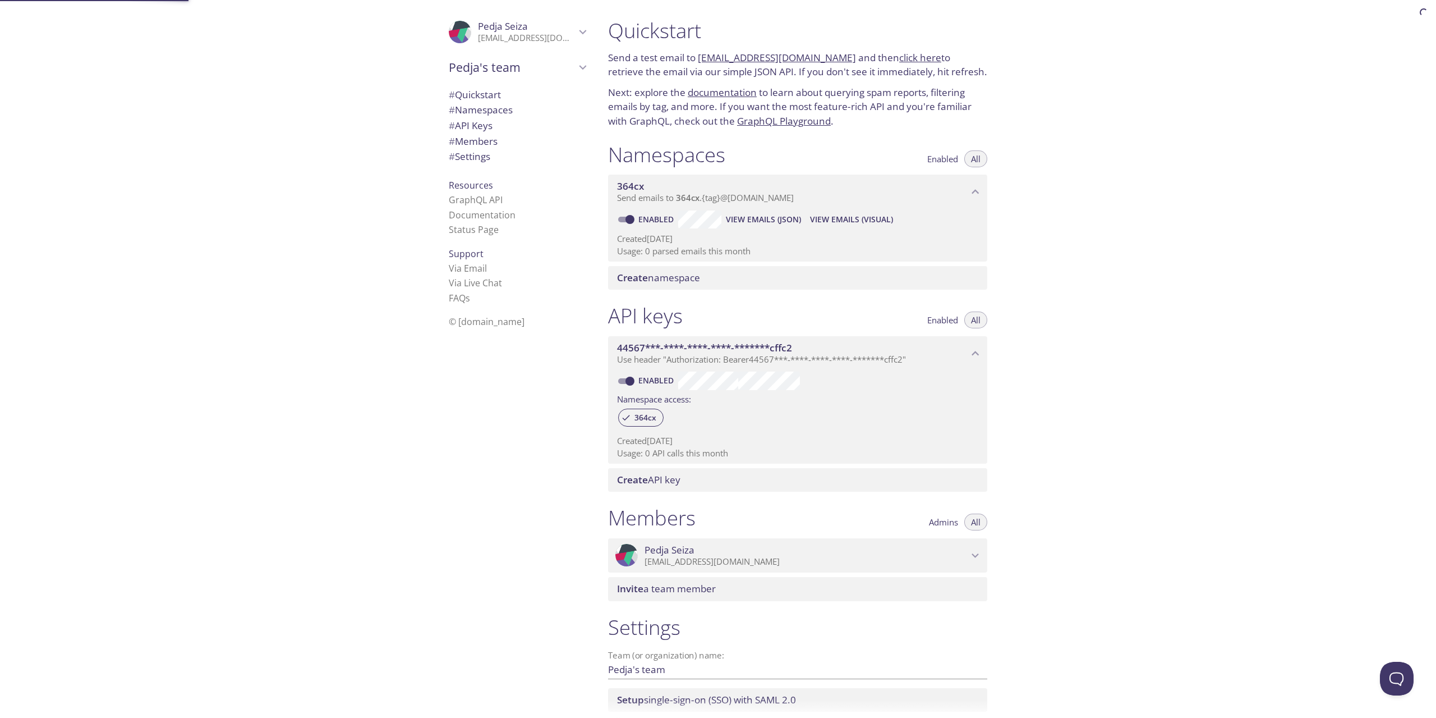
scroll to position [80, 0]
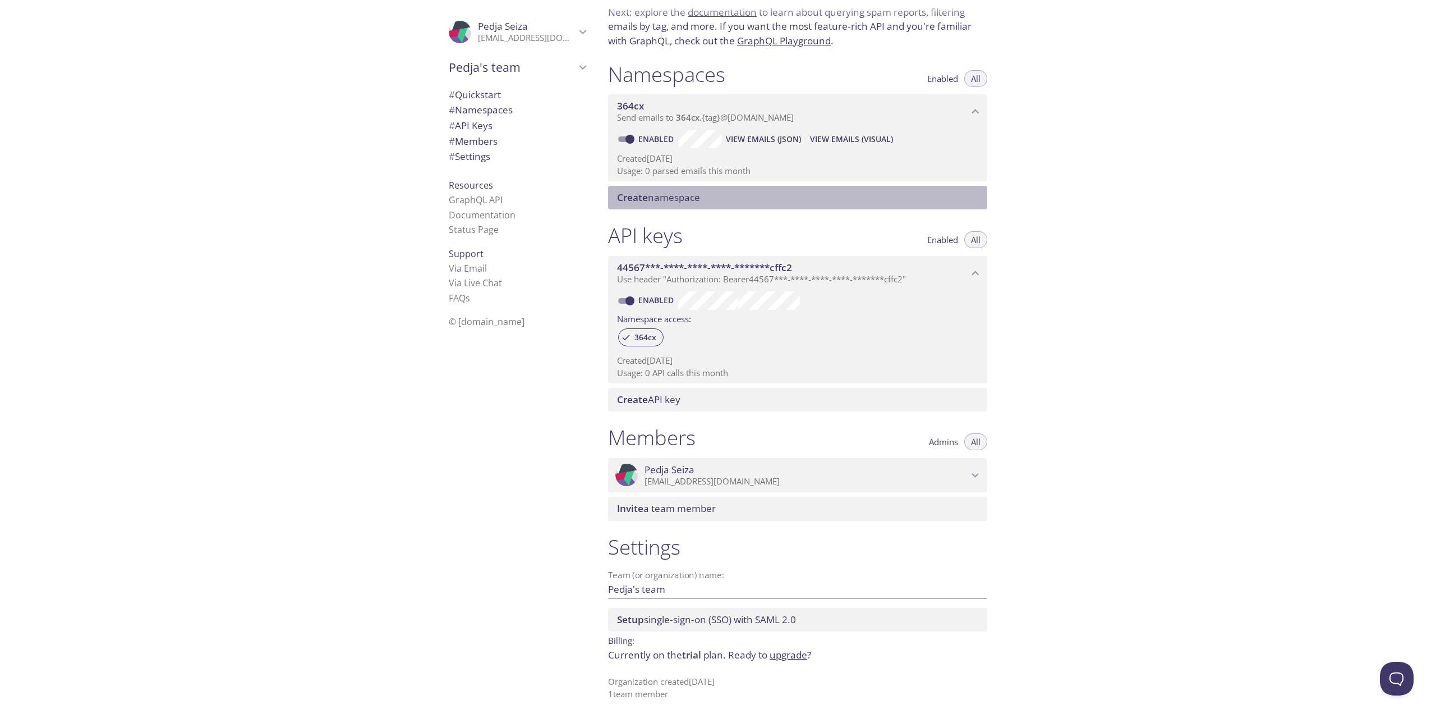
click at [677, 196] on span "Create namespace" at bounding box center [658, 197] width 83 height 13
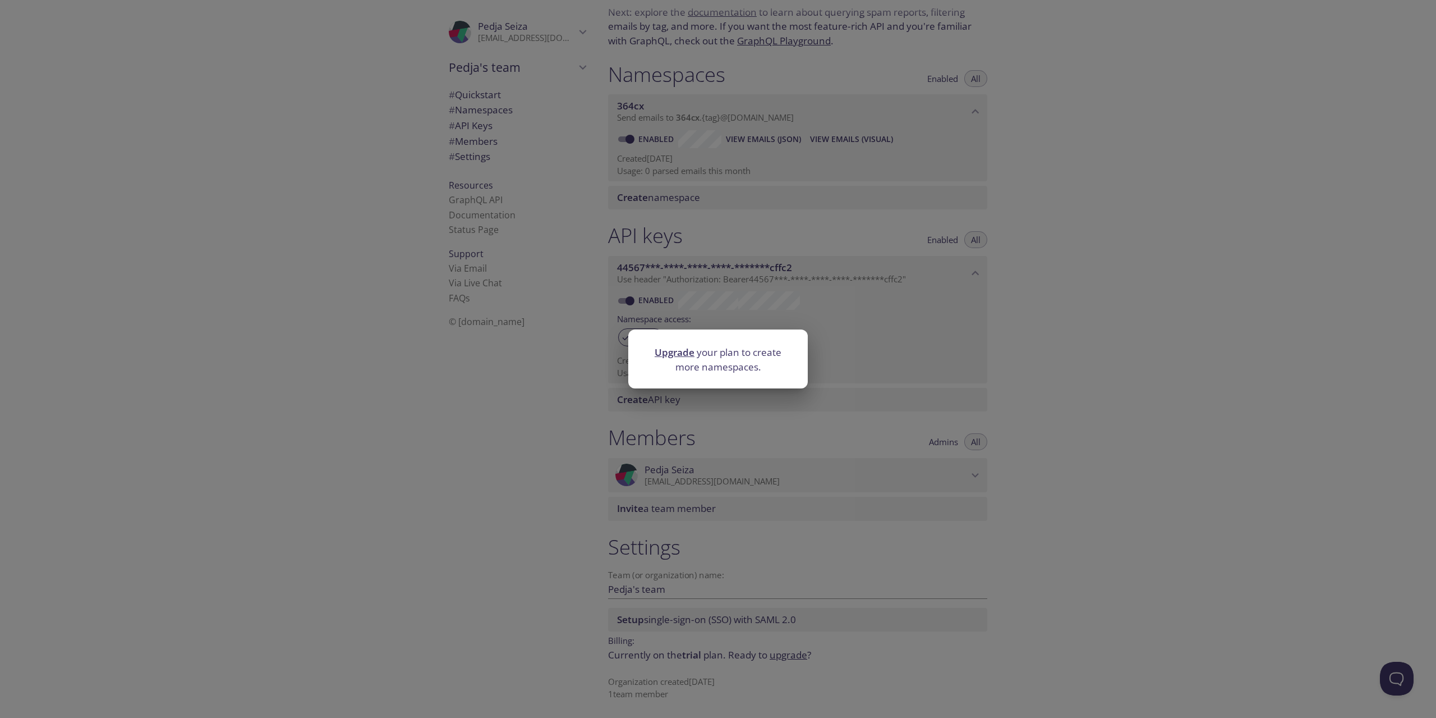
click at [1068, 252] on div "Upgrade your plan to create more namespaces." at bounding box center [718, 359] width 1436 height 718
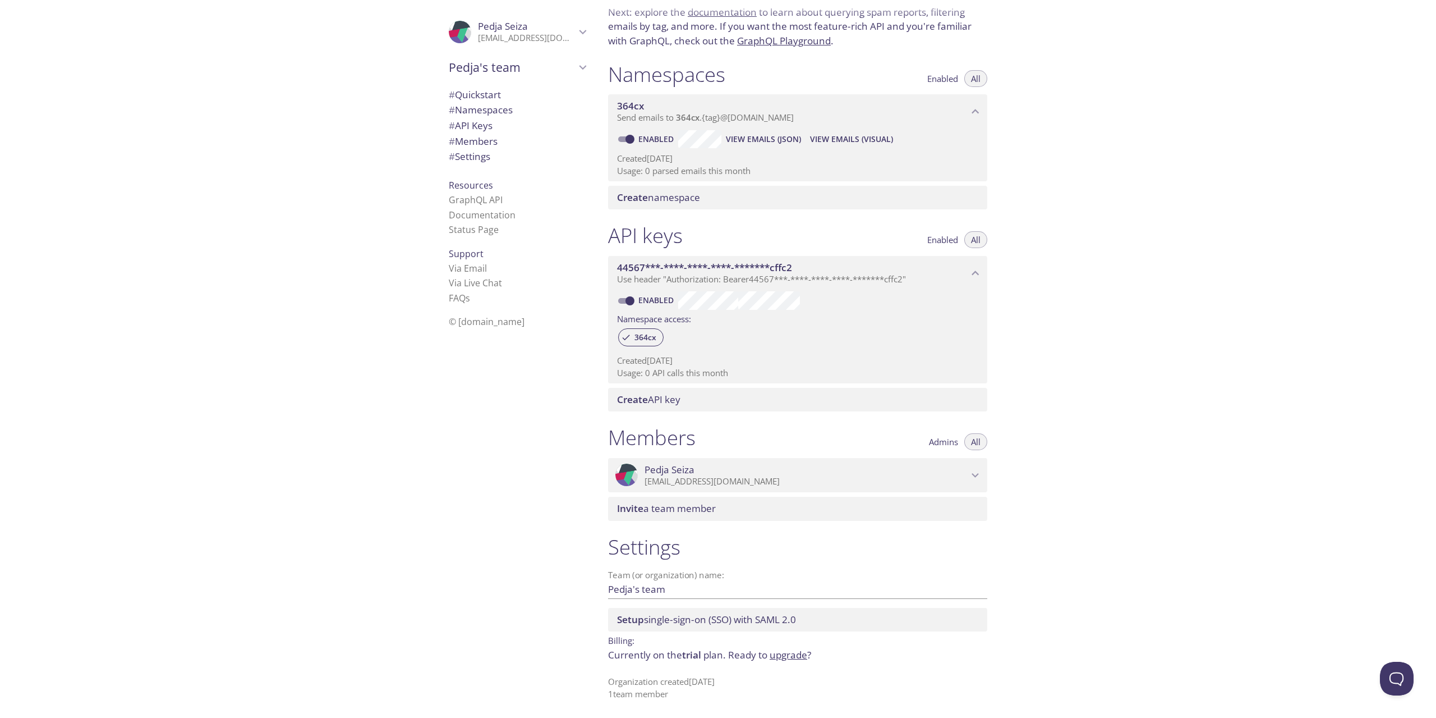
click at [1068, 223] on div "Quickstart Send a test email to [EMAIL_ADDRESS][DOMAIN_NAME] and then click her…" at bounding box center [1017, 359] width 837 height 718
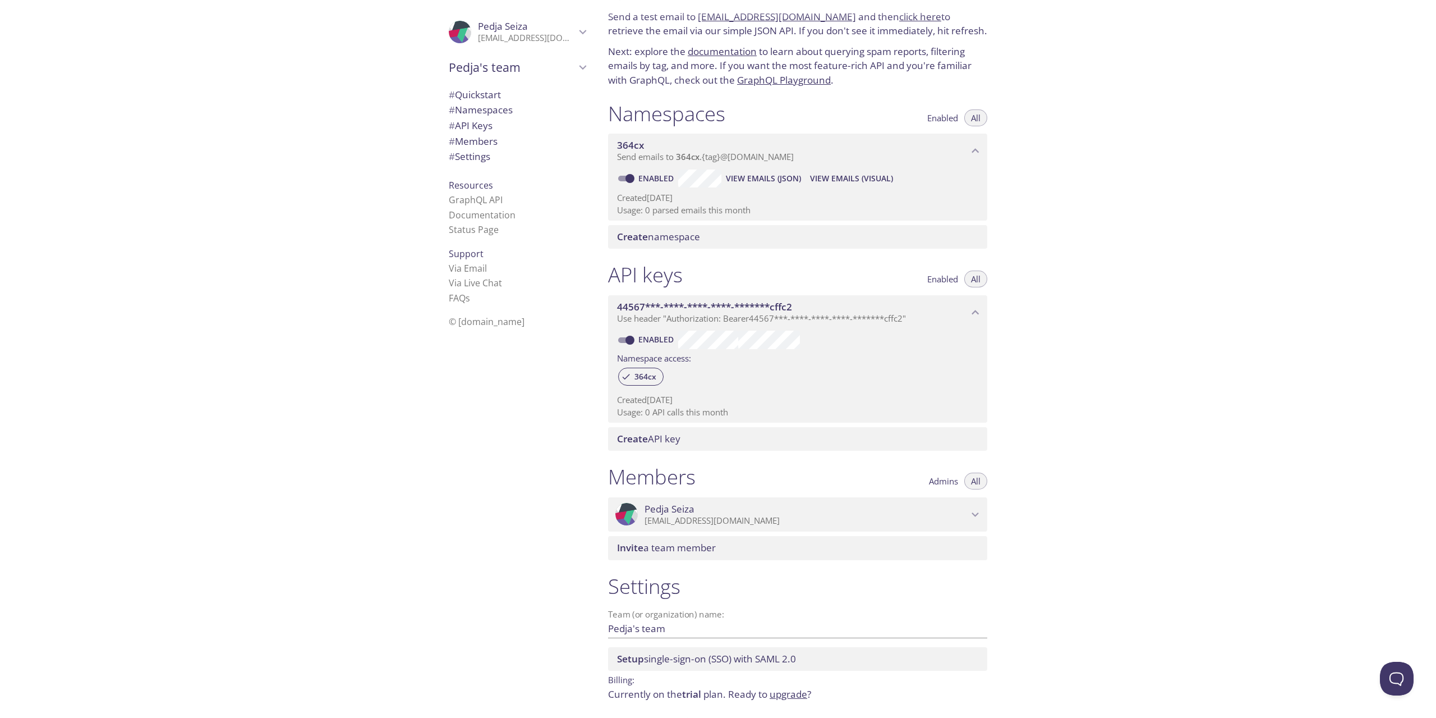
scroll to position [0, 0]
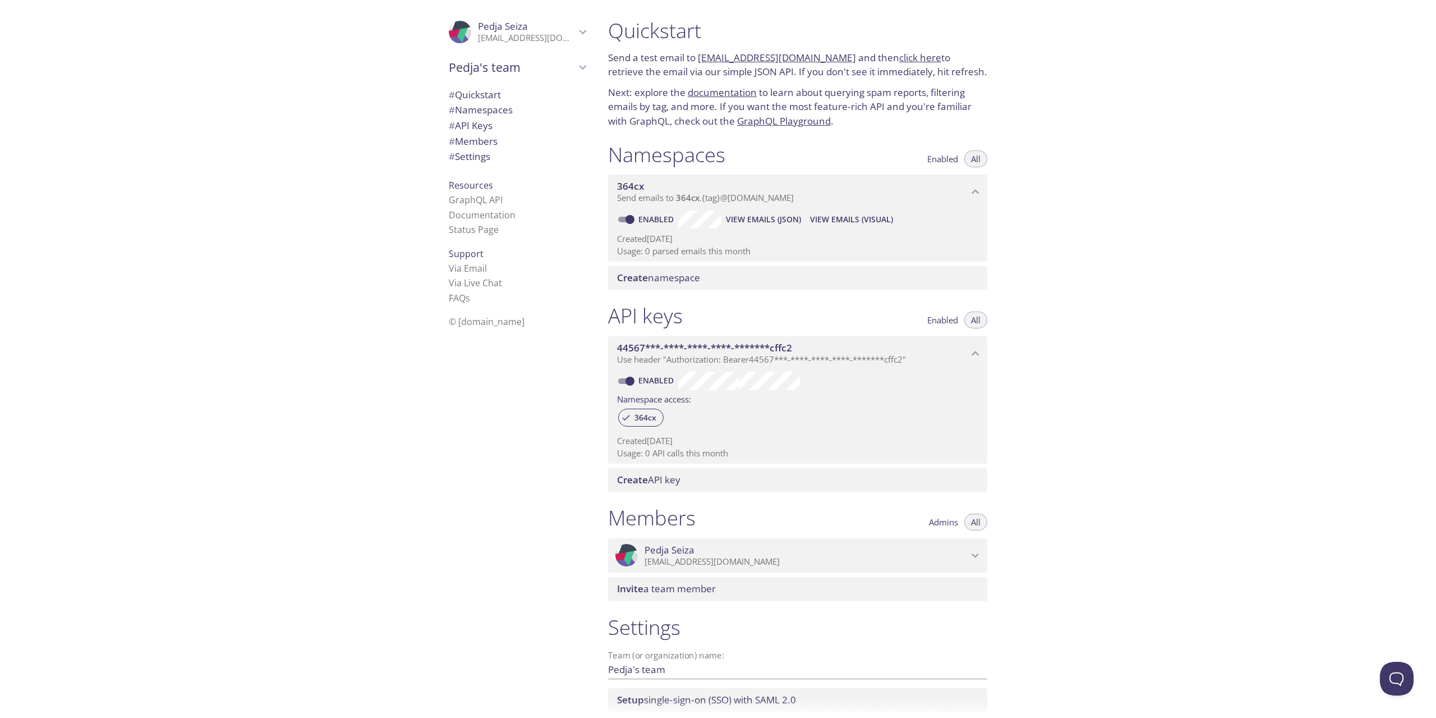
click at [906, 56] on link "click here" at bounding box center [920, 57] width 42 height 13
click at [1068, 157] on div "Quickstart Send a test email to [EMAIL_ADDRESS][DOMAIN_NAME] and then click her…" at bounding box center [1017, 359] width 837 height 718
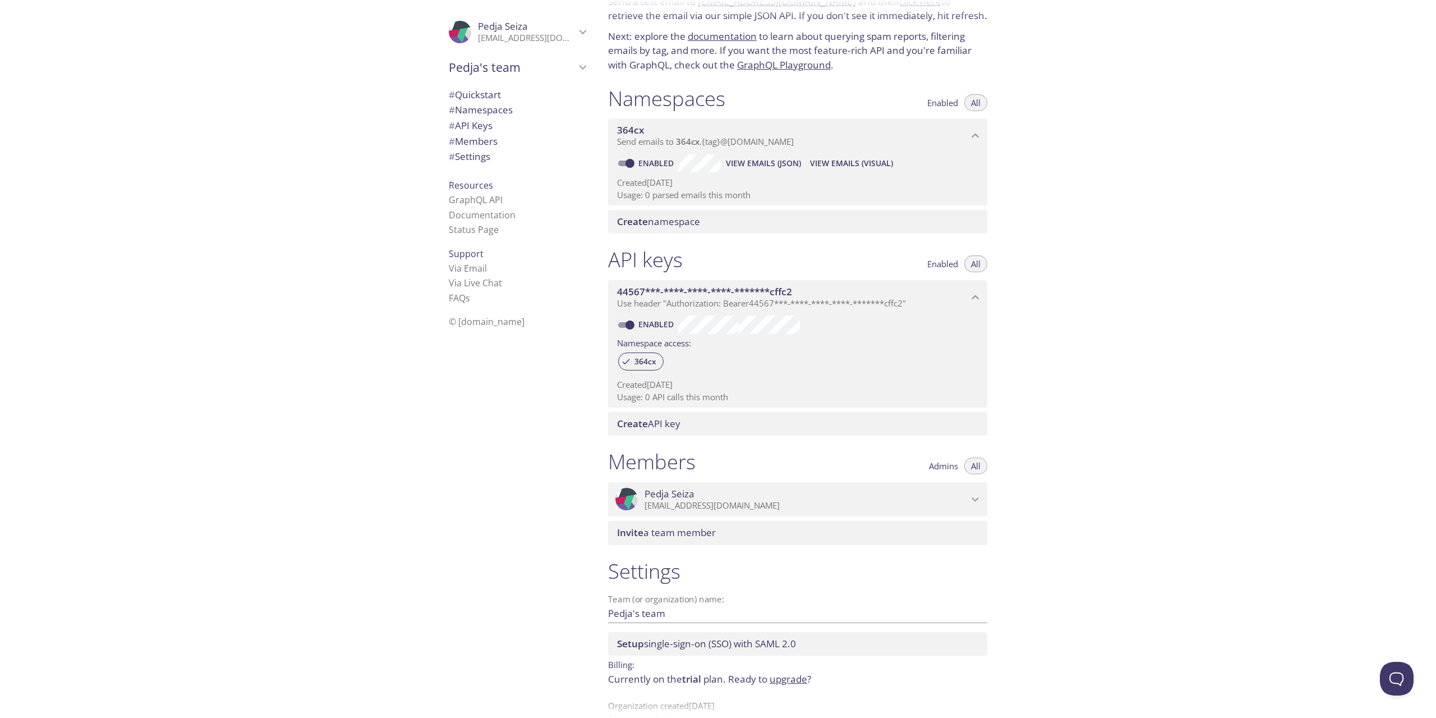
scroll to position [80, 0]
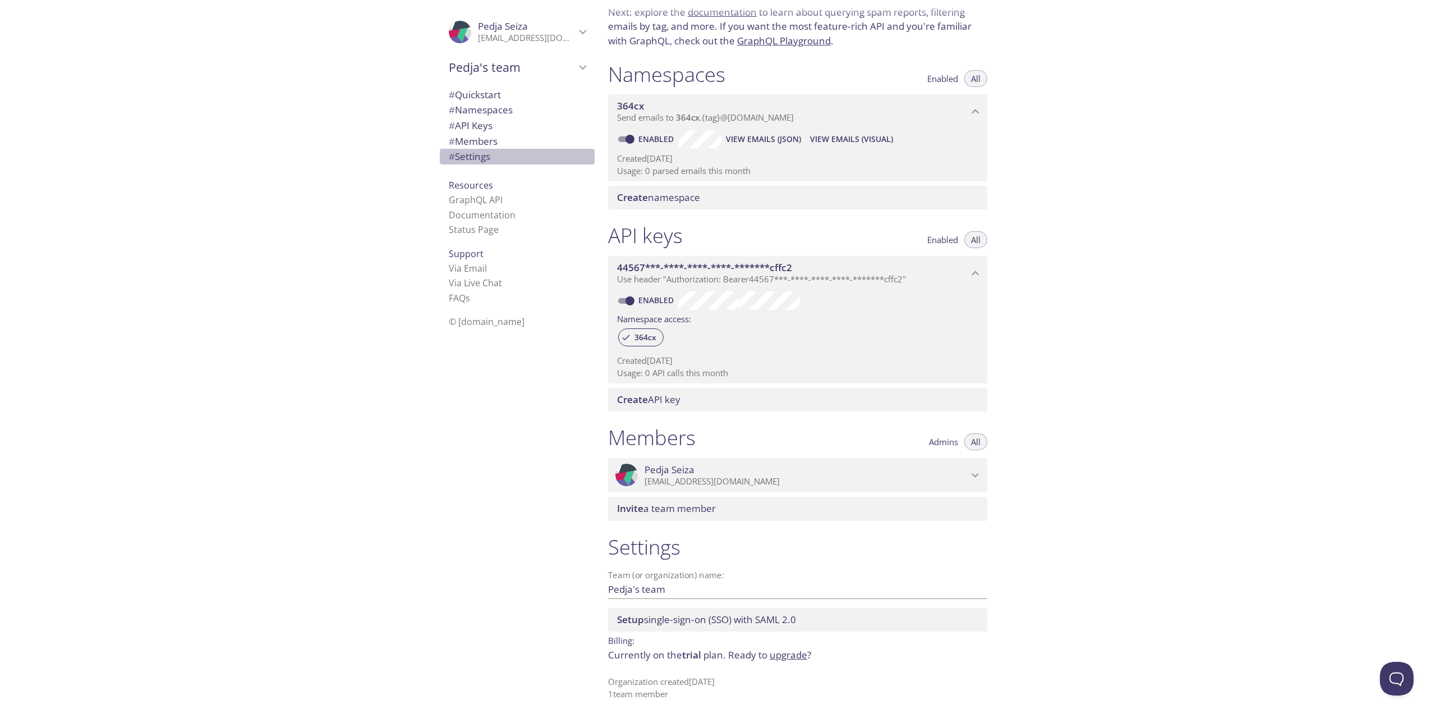
click at [465, 155] on span "# Settings" at bounding box center [470, 156] width 42 height 13
click at [465, 139] on span "# Members" at bounding box center [473, 141] width 49 height 13
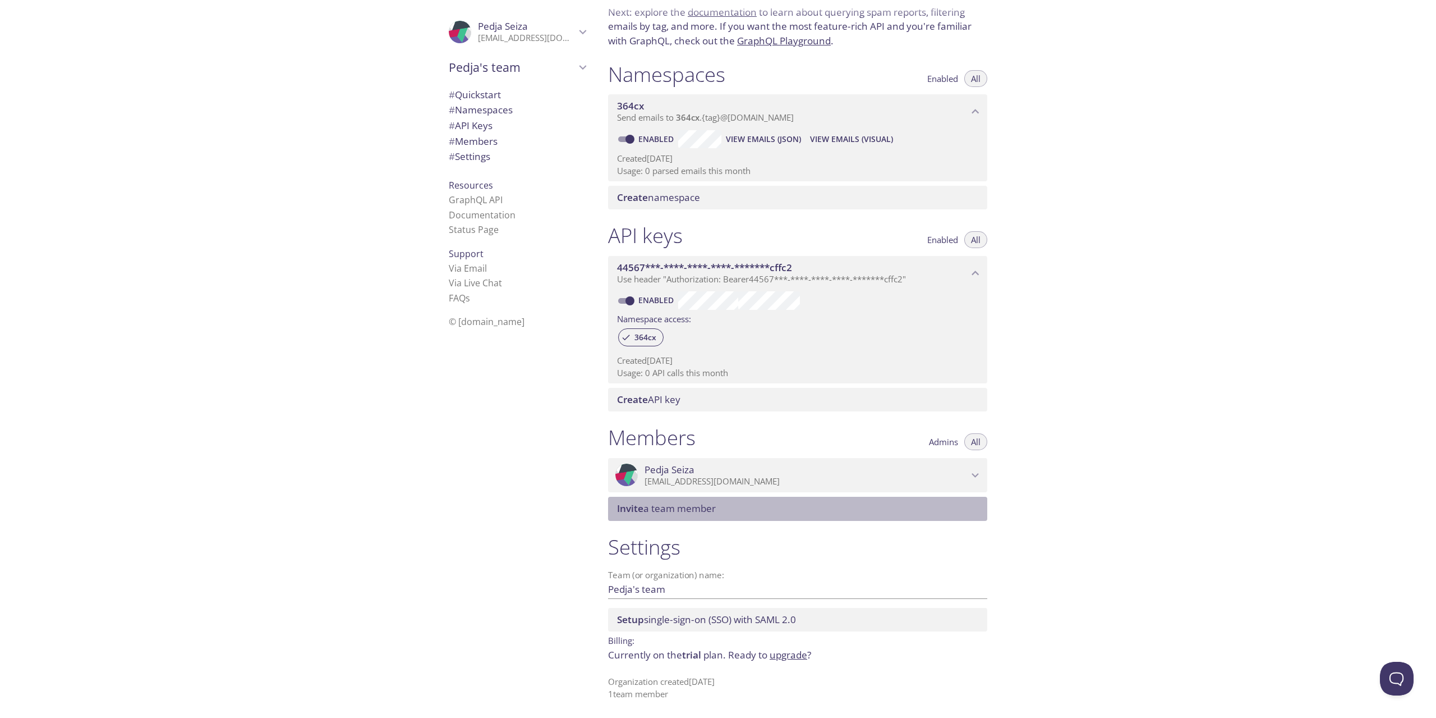
click at [669, 514] on span "Invite a team member" at bounding box center [666, 508] width 99 height 13
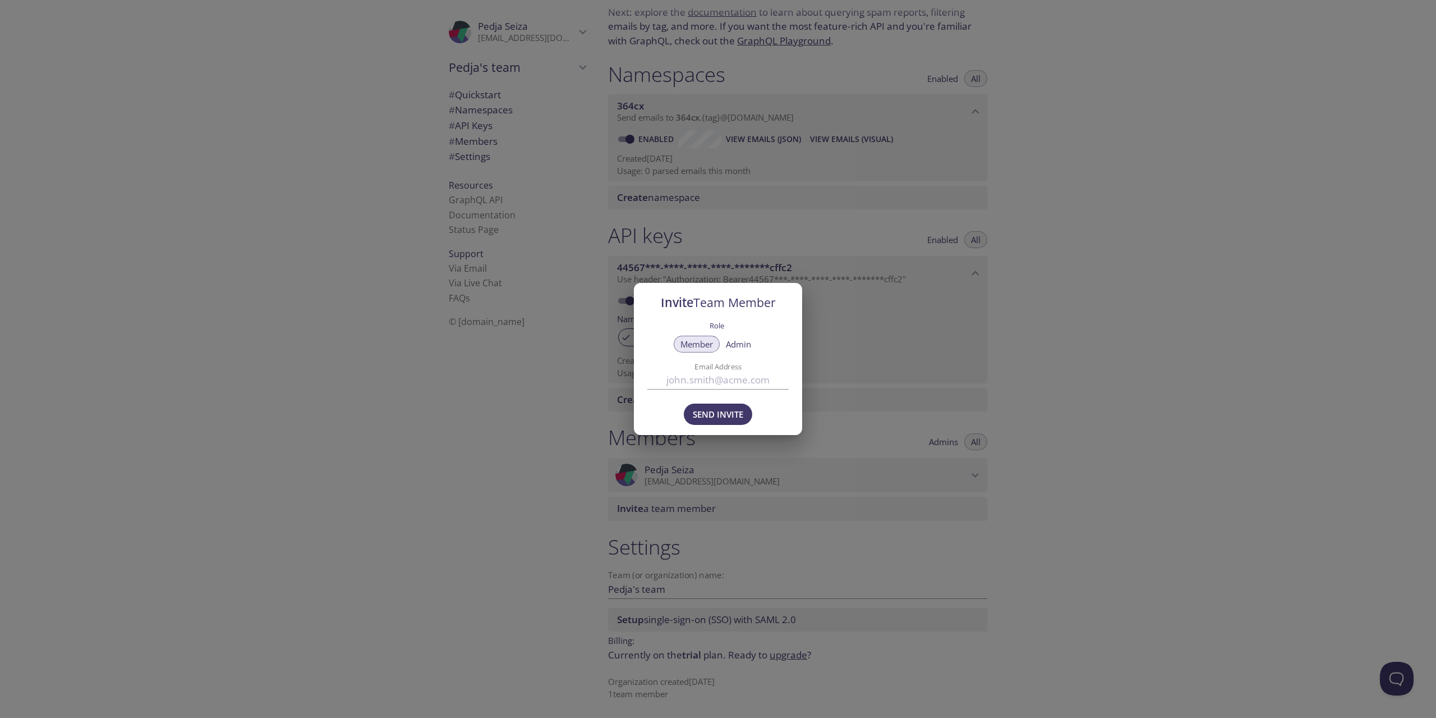
click at [1068, 332] on div "Invite Team Member Role Member Admin Email Address Send Invite" at bounding box center [718, 359] width 1436 height 718
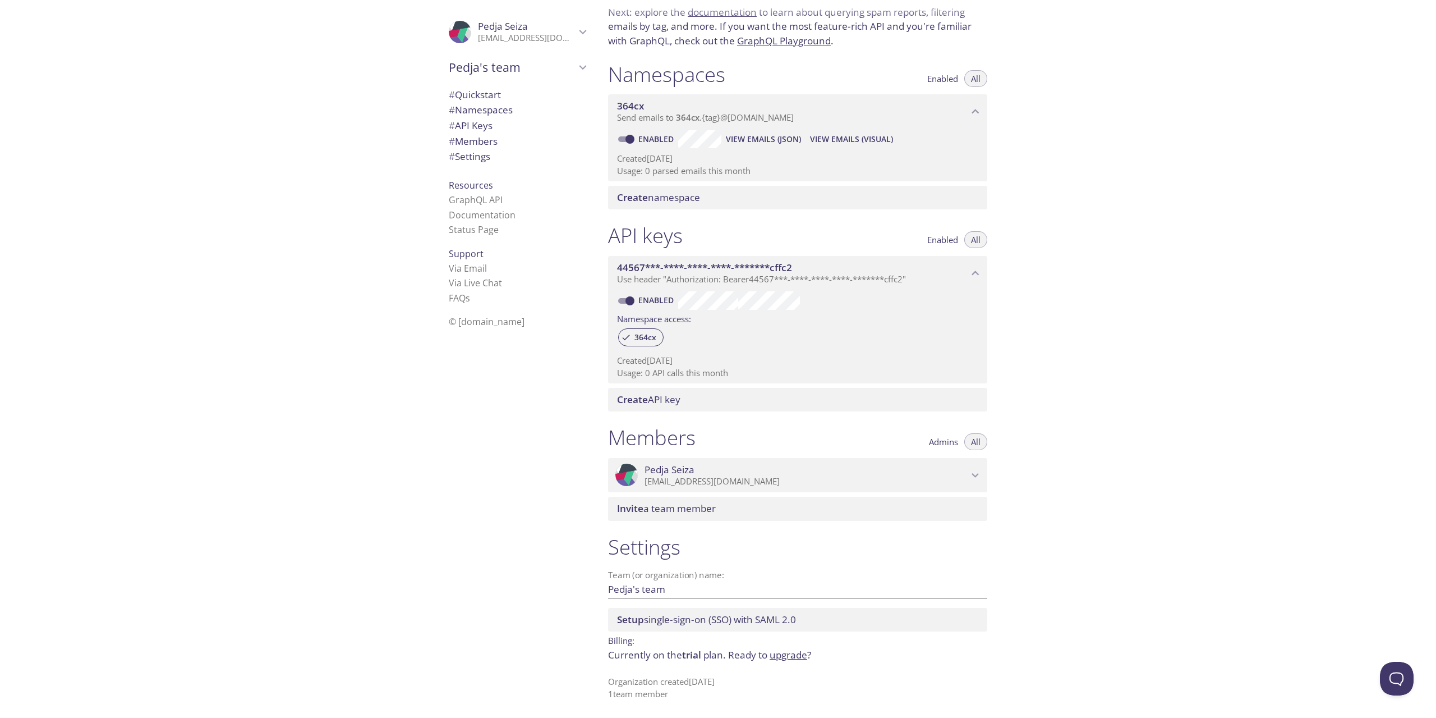
click at [480, 113] on span "# Namespaces" at bounding box center [481, 109] width 64 height 13
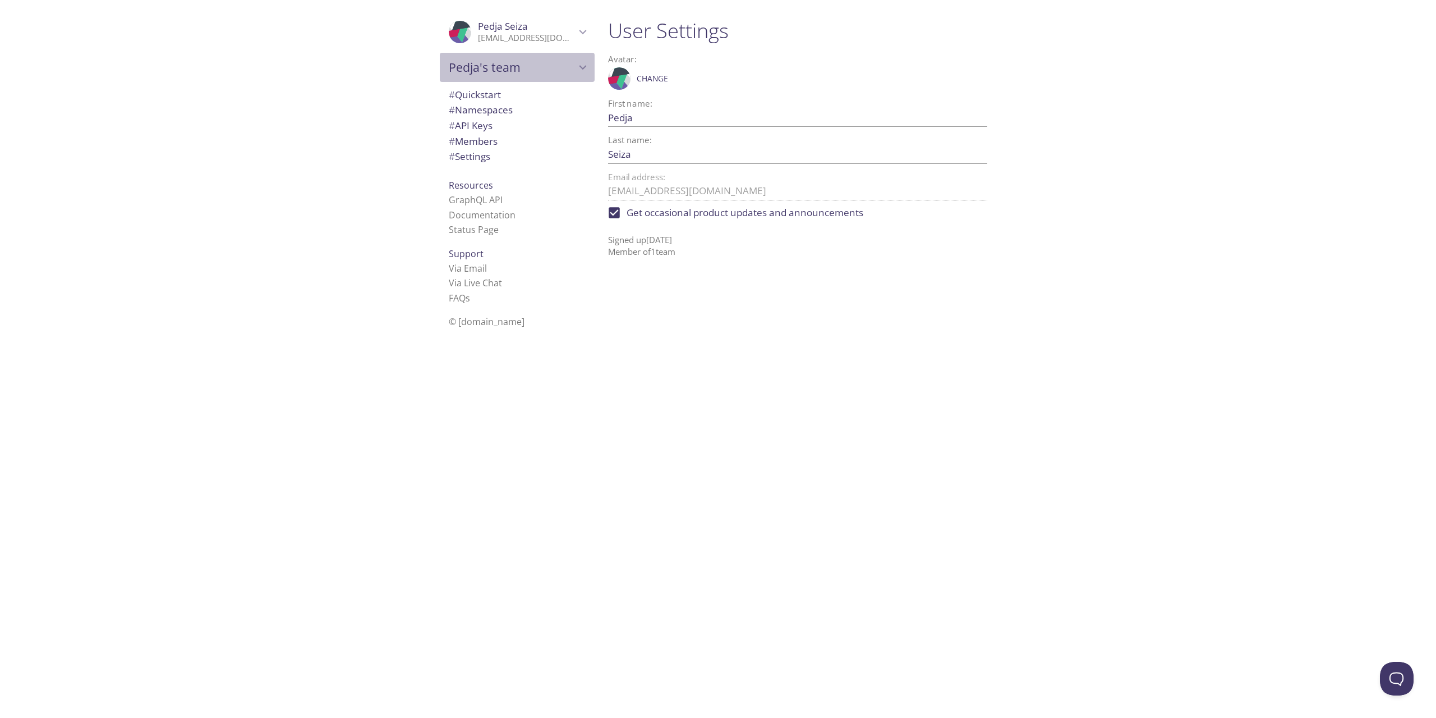
click at [576, 63] on icon "Pedja's team" at bounding box center [583, 67] width 15 height 15
click at [462, 239] on link "Documentation" at bounding box center [482, 242] width 67 height 12
